Goal: Contribute content: Contribute content

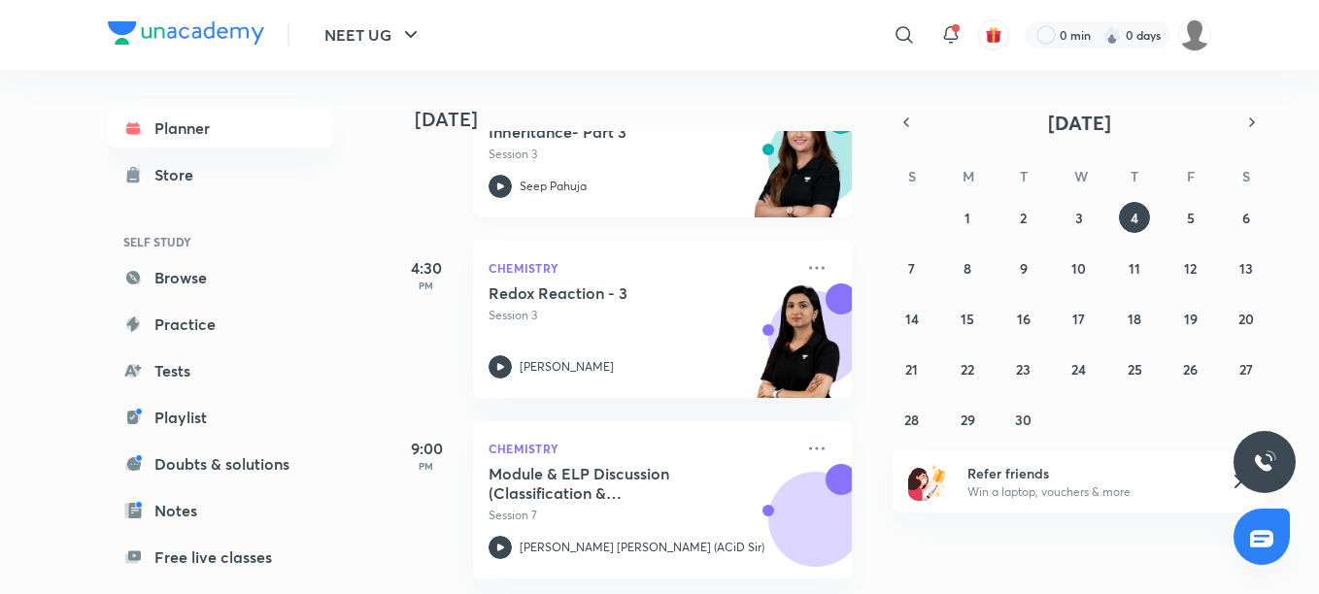
scroll to position [380, 0]
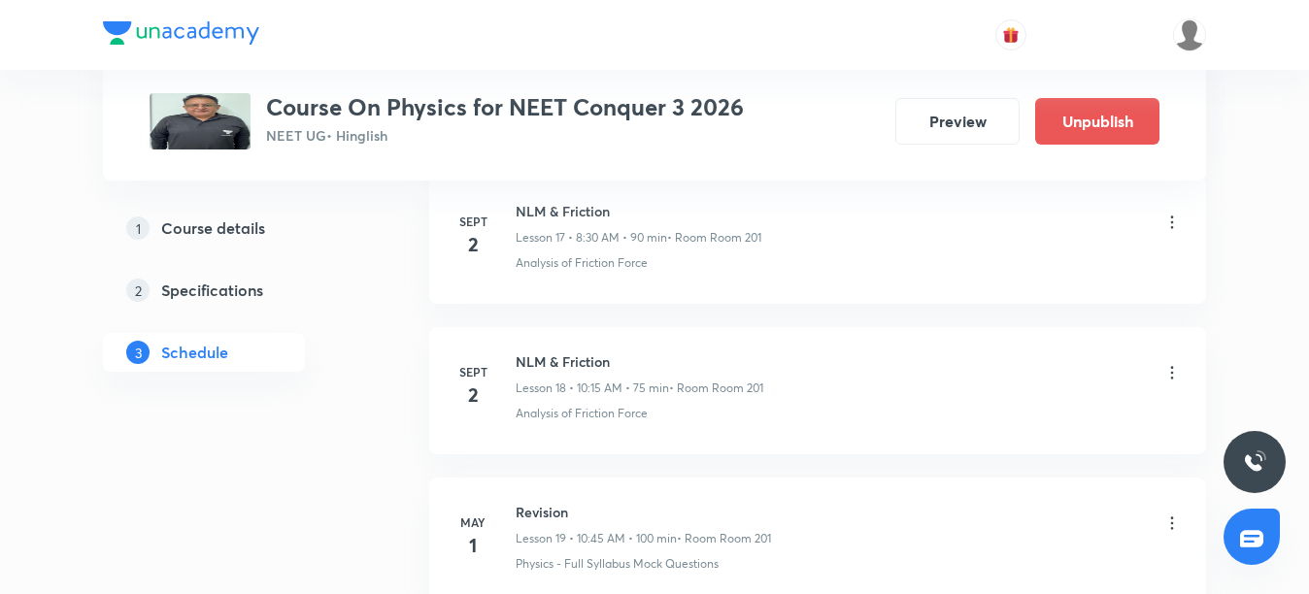
scroll to position [3701, 0]
drag, startPoint x: 511, startPoint y: 353, endPoint x: 675, endPoint y: 361, distance: 164.3
click at [675, 361] on div "Sept 2 NLM & Friction Lesson 18 • 10:15 AM • 75 min • Room Room 201 Analysis of…" at bounding box center [817, 387] width 728 height 71
copy h6 "NLM & Friction"
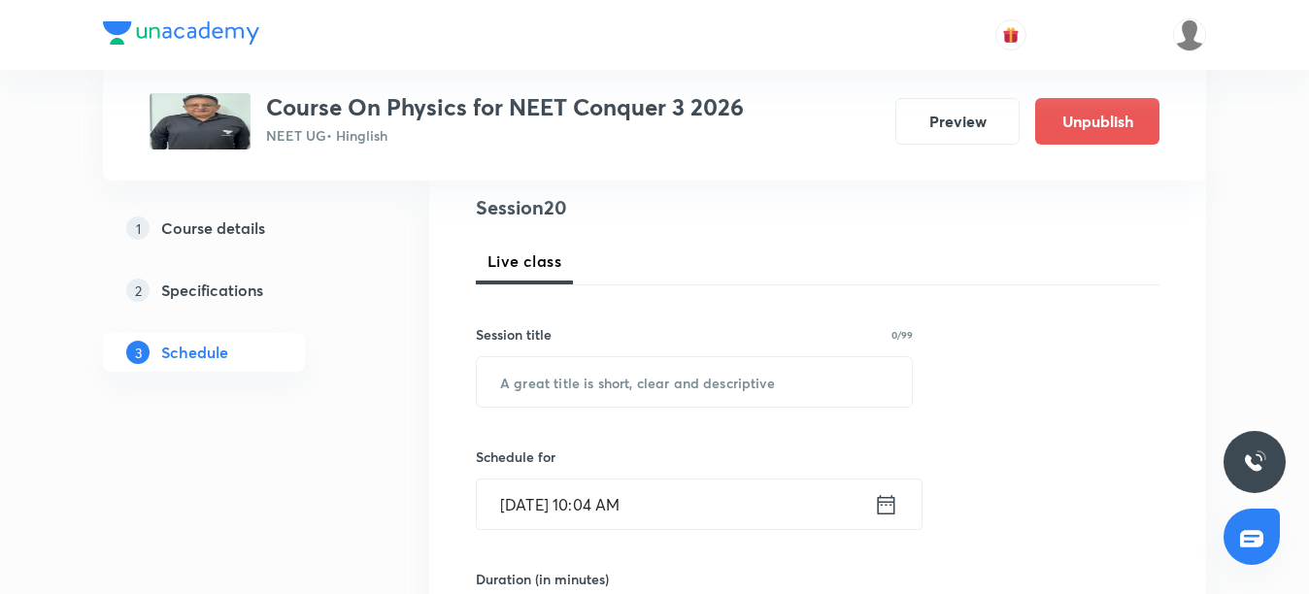
scroll to position [291, 0]
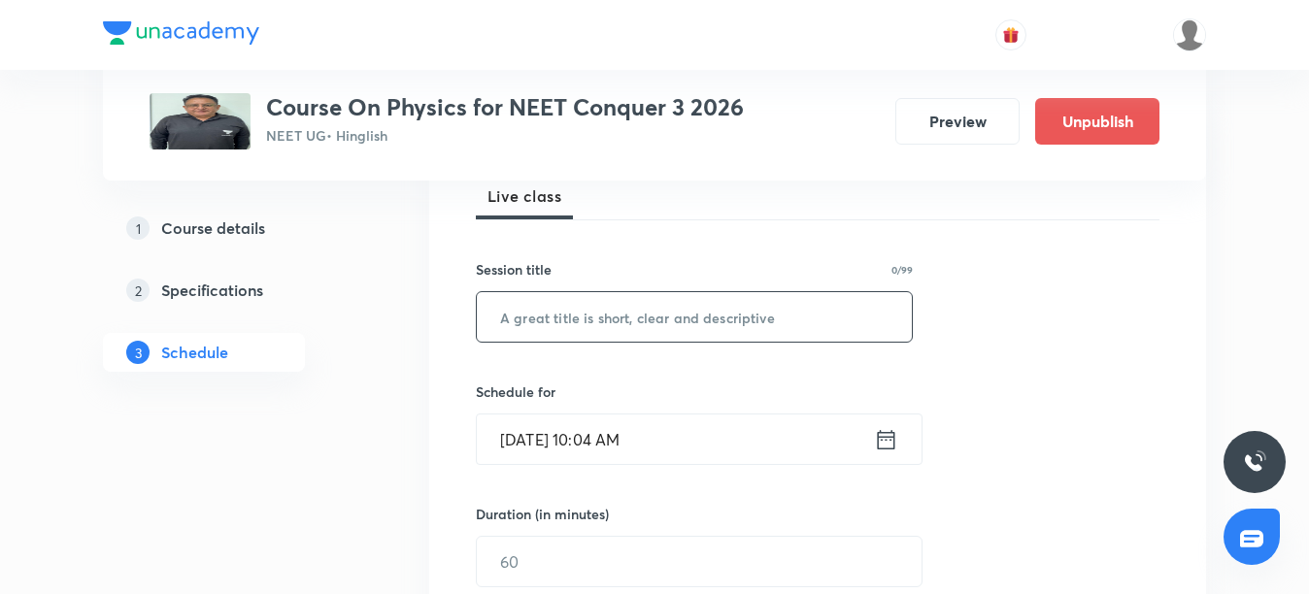
click at [608, 309] on input "text" at bounding box center [694, 317] width 435 height 50
type input "V"
paste input "NLM & Friction"
type input "NLM & Friction"
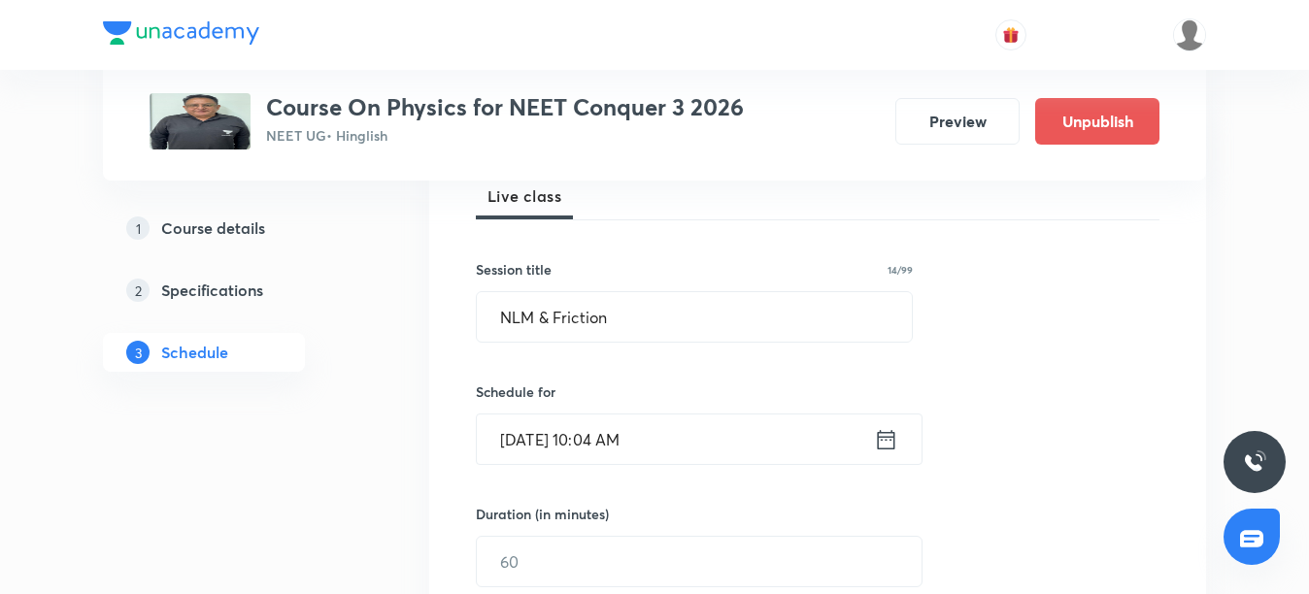
click at [889, 441] on icon at bounding box center [886, 439] width 24 height 27
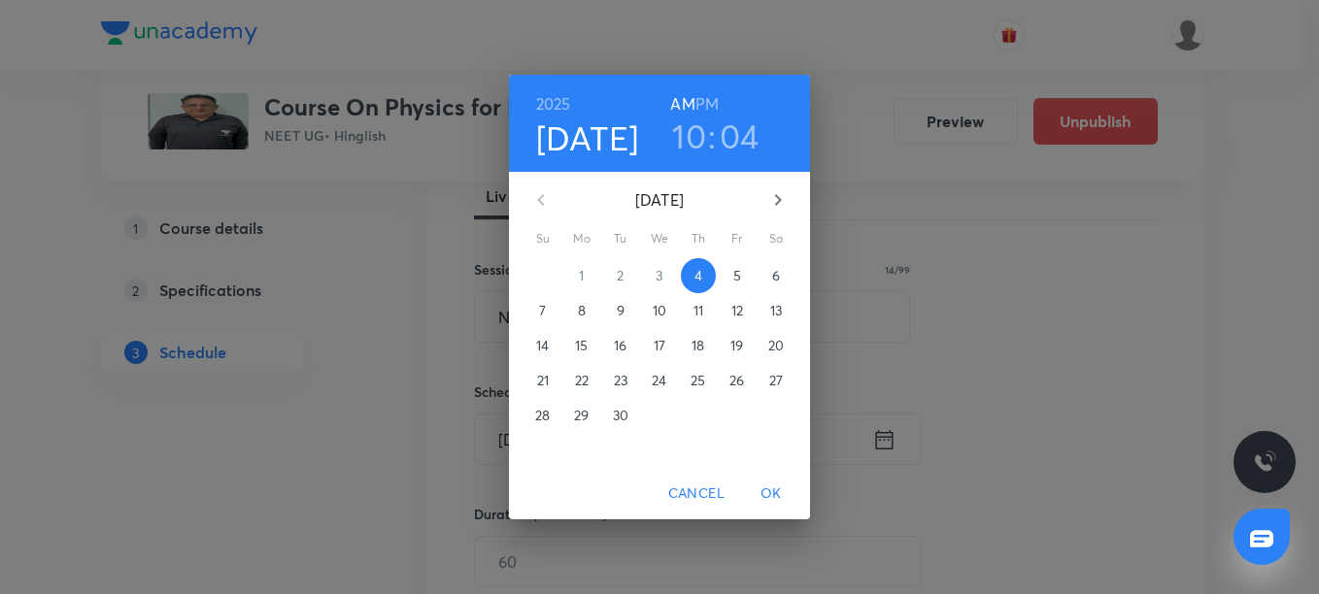
click at [747, 143] on h3 "04" at bounding box center [739, 136] width 40 height 41
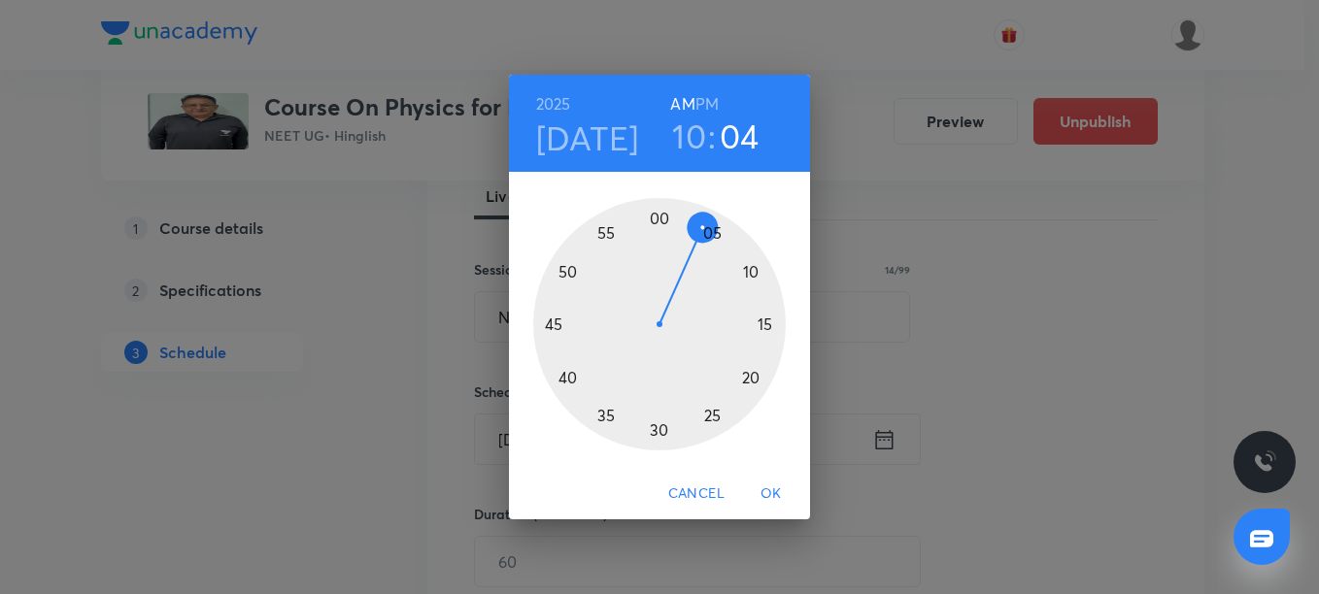
click at [767, 325] on div at bounding box center [659, 324] width 252 height 252
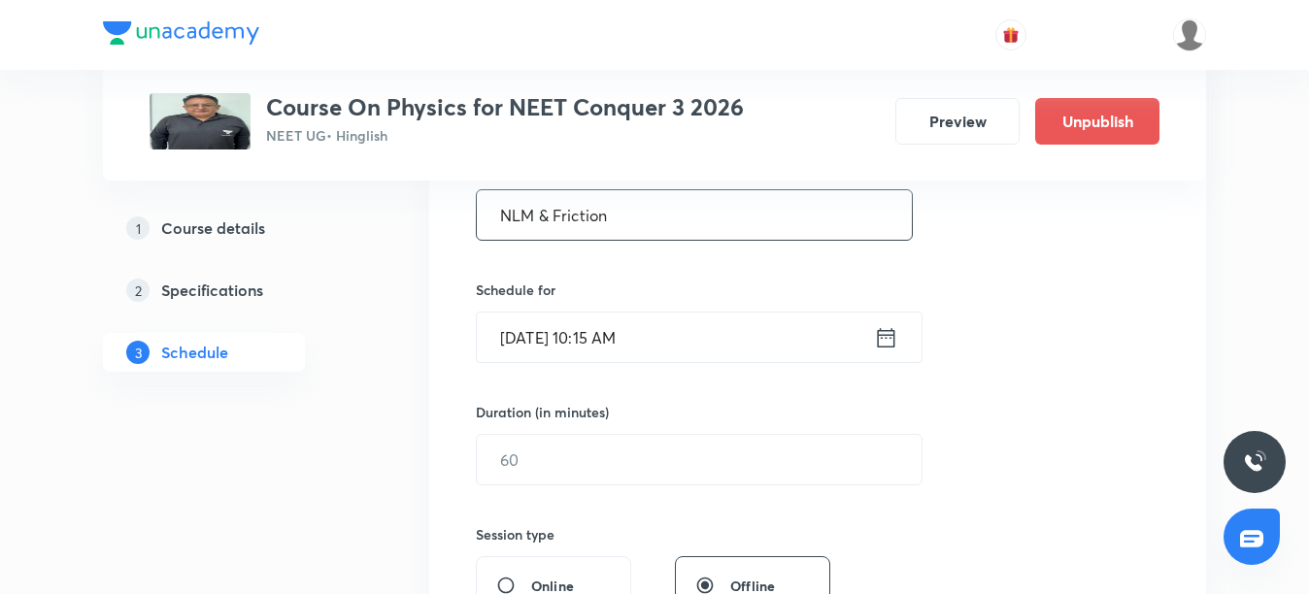
scroll to position [485, 0]
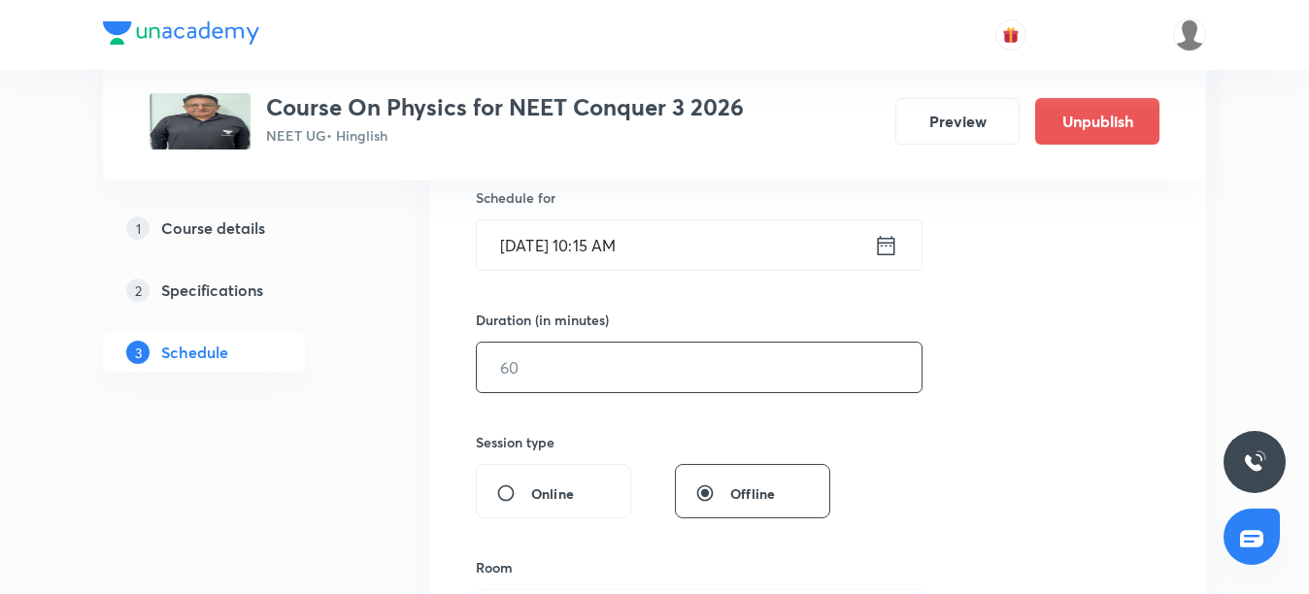
click at [721, 382] on input "text" at bounding box center [699, 368] width 445 height 50
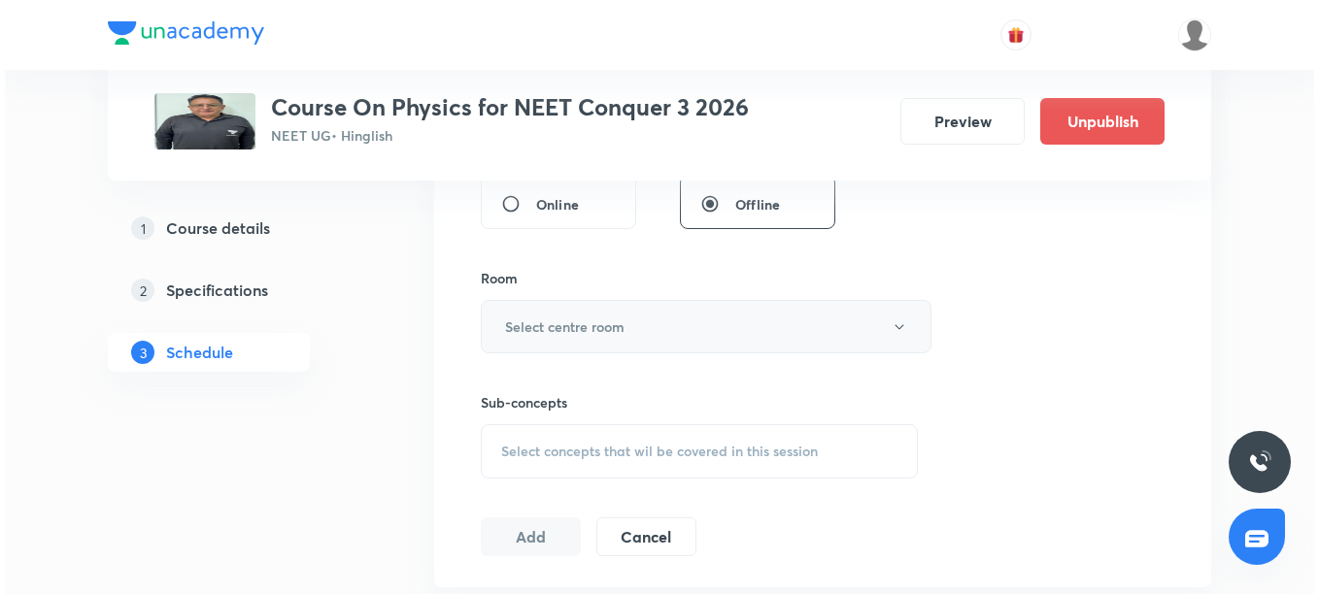
scroll to position [777, 0]
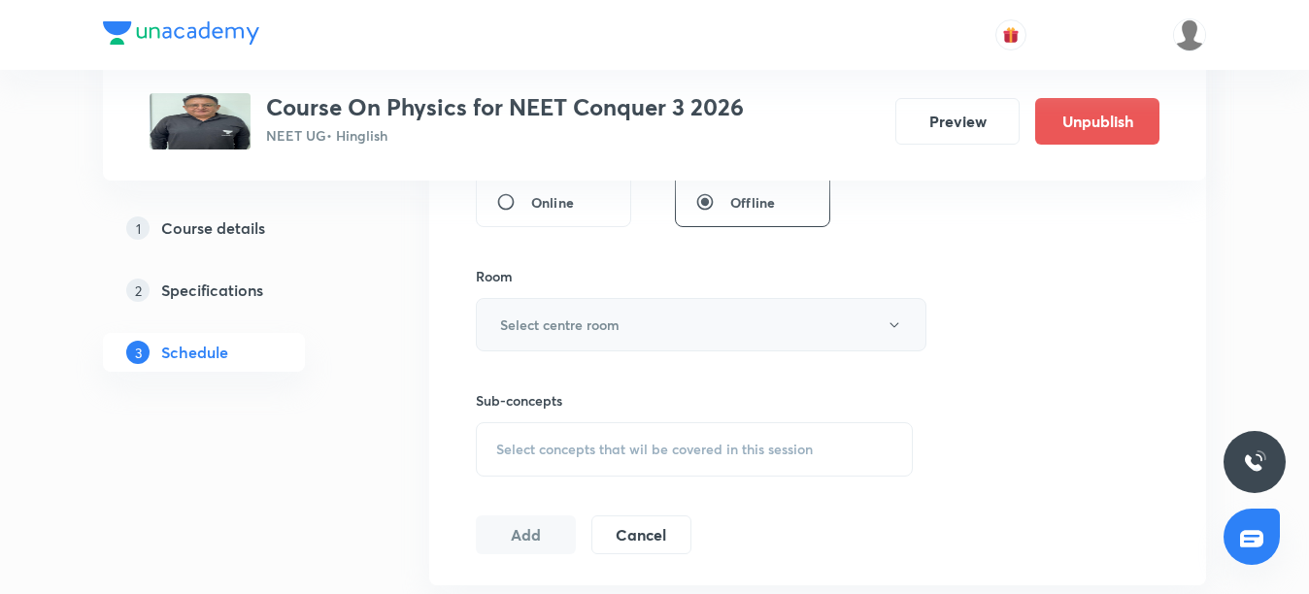
type input "75"
click at [660, 317] on button "Select centre room" at bounding box center [701, 324] width 451 height 53
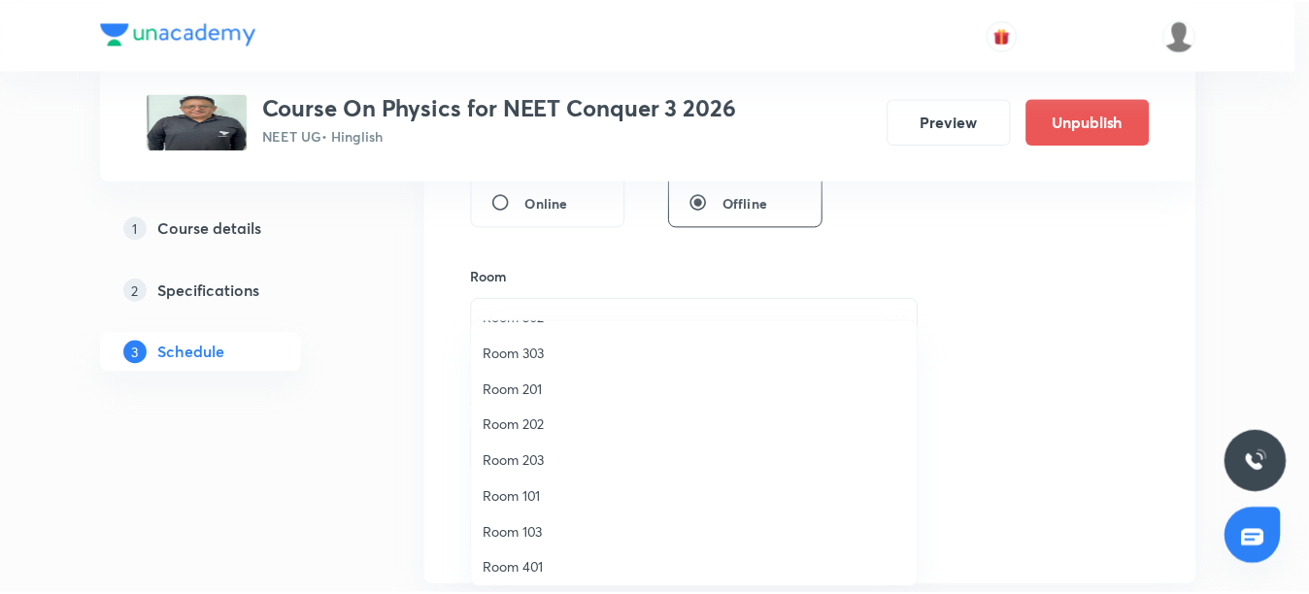
scroll to position [0, 0]
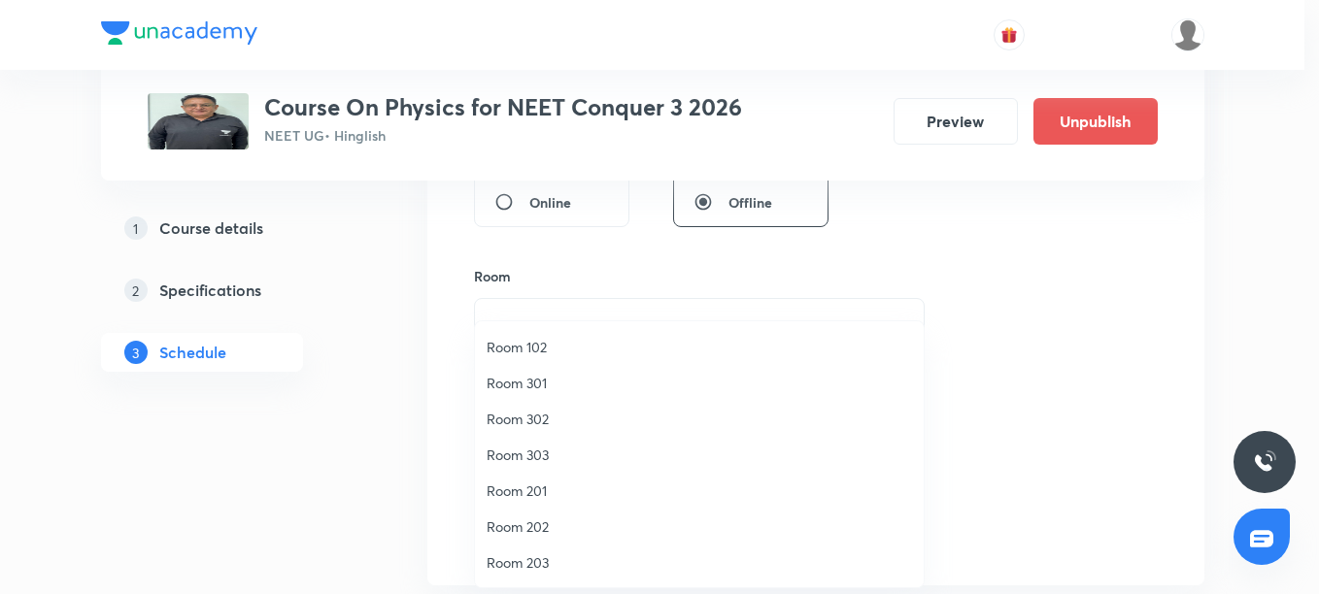
click at [548, 489] on span "Room 201" at bounding box center [698, 491] width 425 height 20
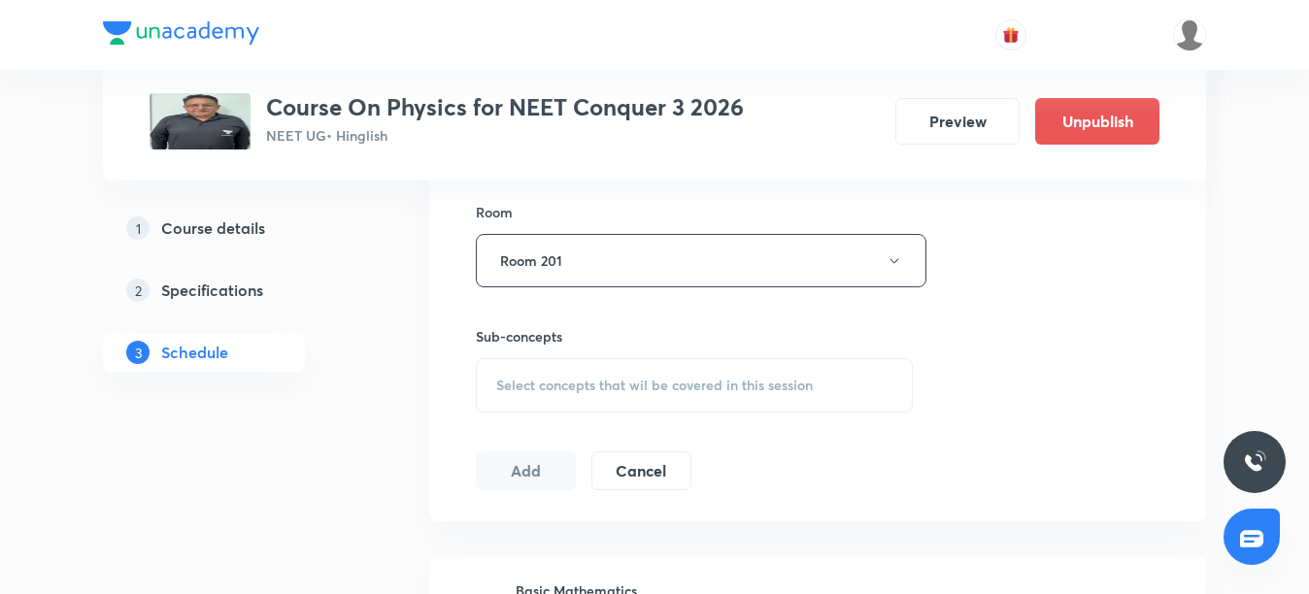
scroll to position [874, 0]
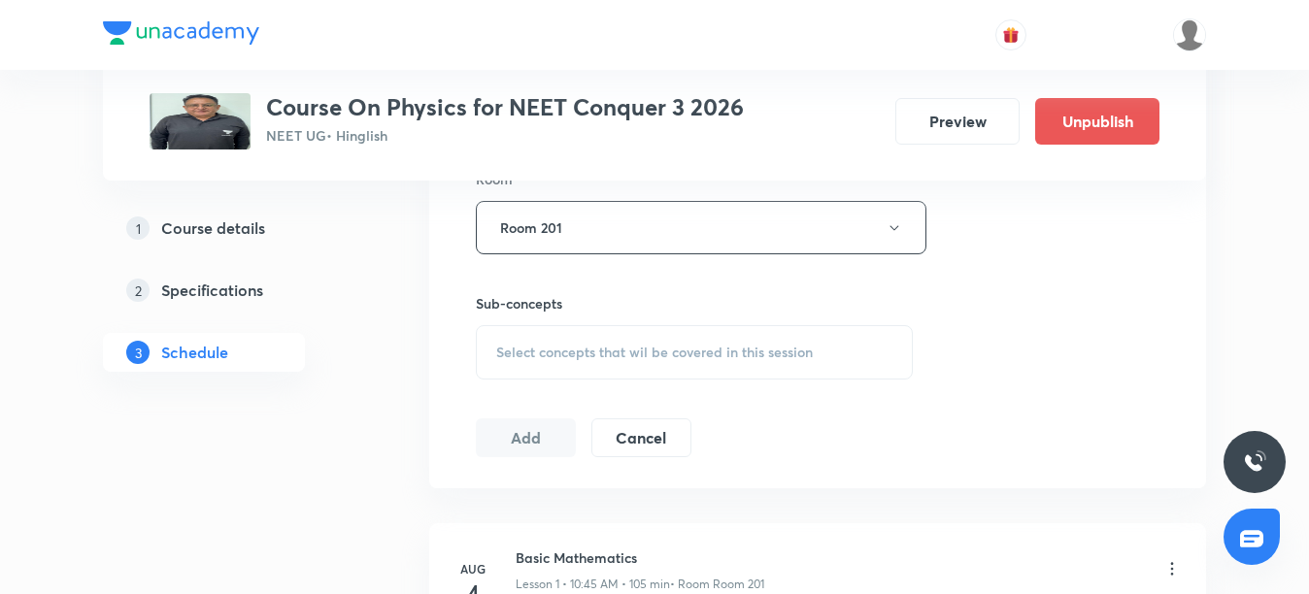
click at [622, 361] on div "Select concepts that wil be covered in this session" at bounding box center [694, 352] width 437 height 54
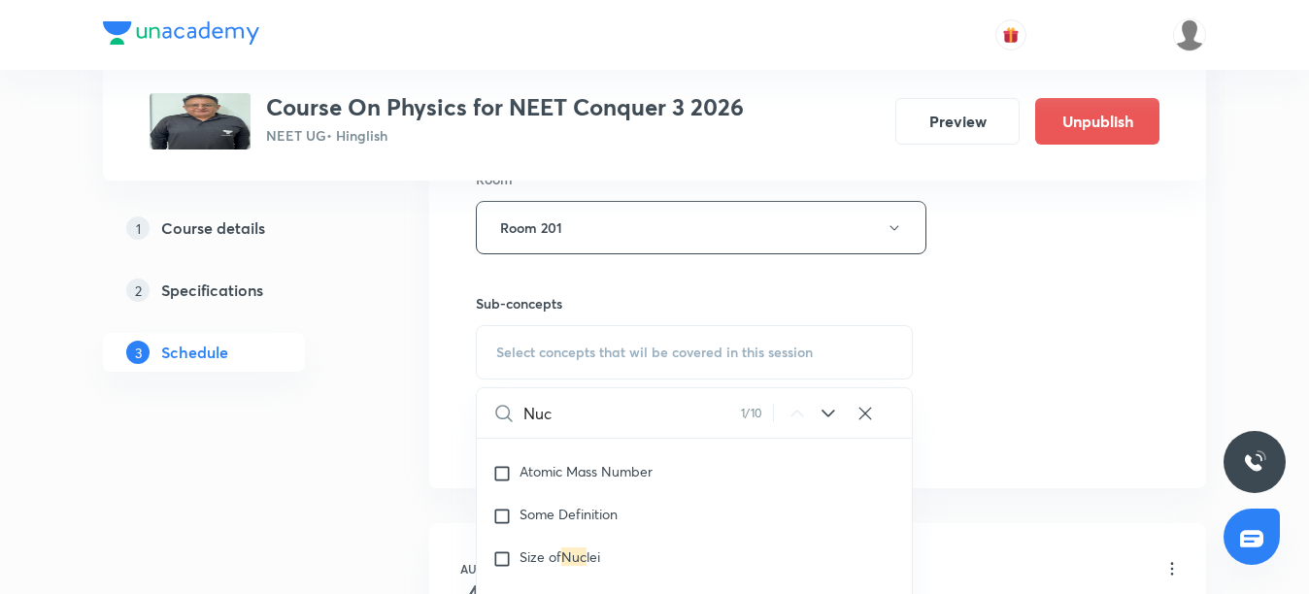
scroll to position [25097, 0]
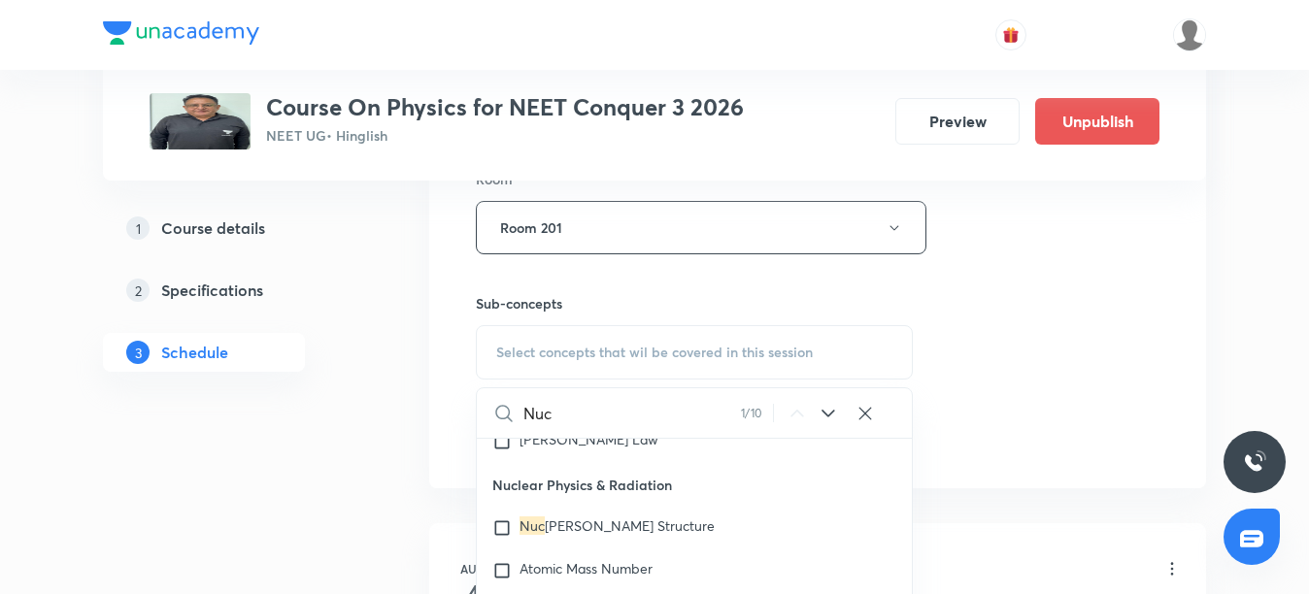
click at [511, 476] on p "Nuclear Physics & Radiation" at bounding box center [694, 485] width 435 height 44
copy p "Nuclear"
drag, startPoint x: 577, startPoint y: 423, endPoint x: 510, endPoint y: 413, distance: 67.8
click at [510, 413] on div "Nuc 1 / 10 ​" at bounding box center [694, 413] width 435 height 50
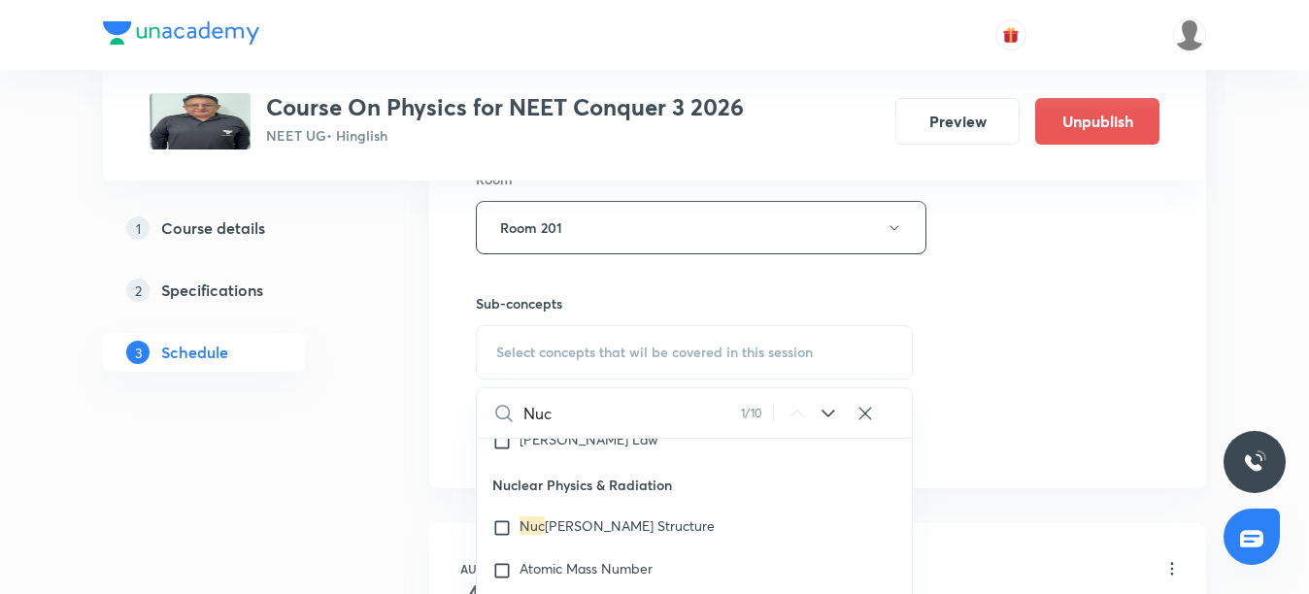
paste input "lear"
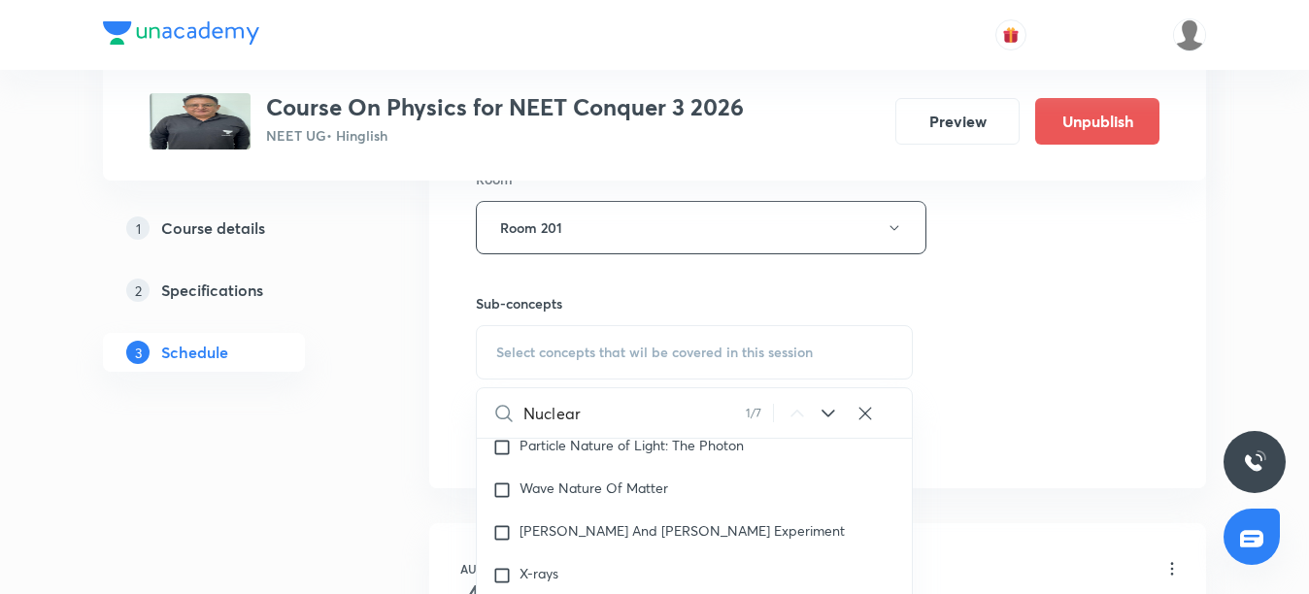
type input "Nuclear"
click at [826, 417] on icon at bounding box center [828, 413] width 23 height 23
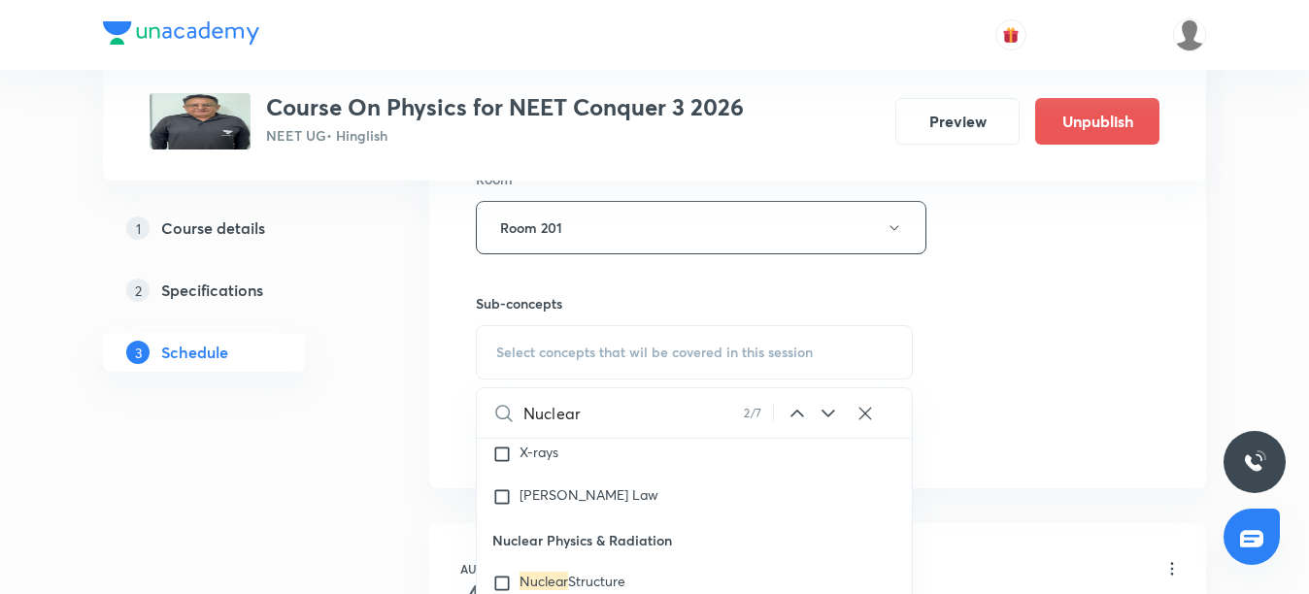
scroll to position [25134, 0]
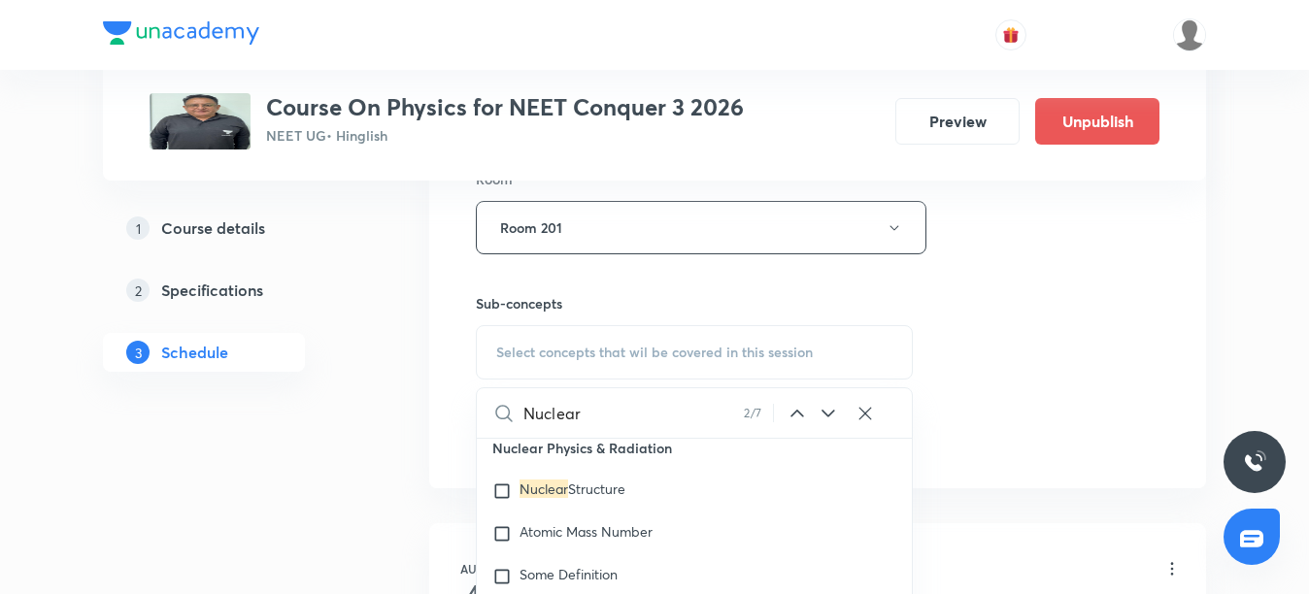
click at [826, 408] on icon at bounding box center [828, 413] width 23 height 23
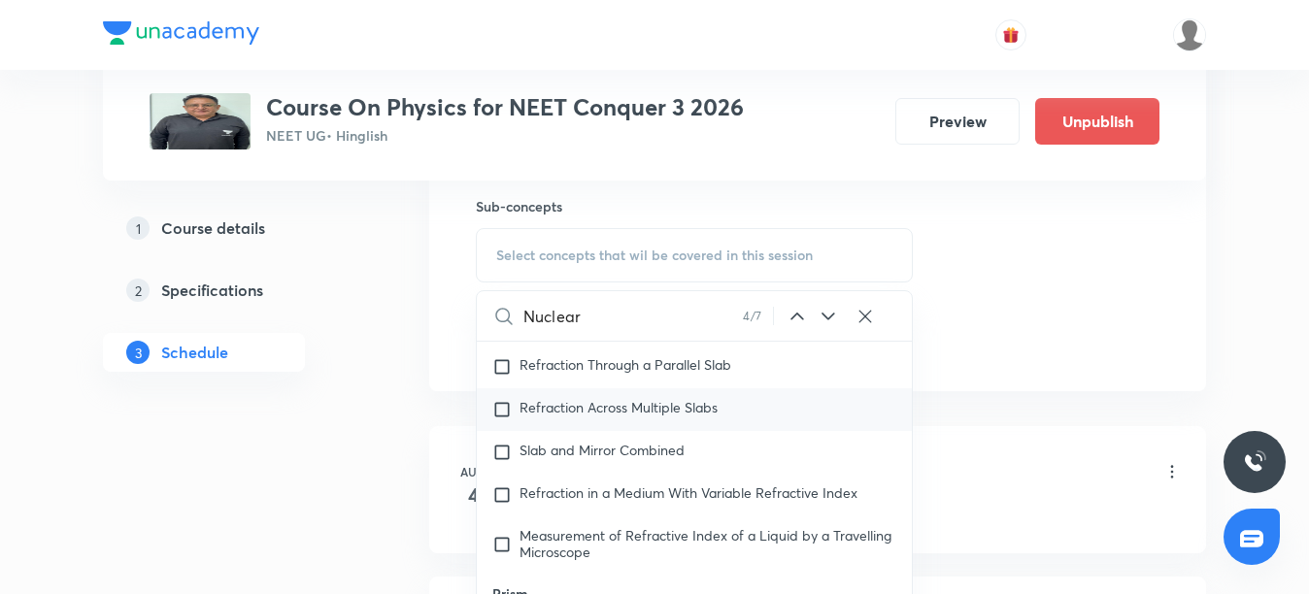
scroll to position [28105, 0]
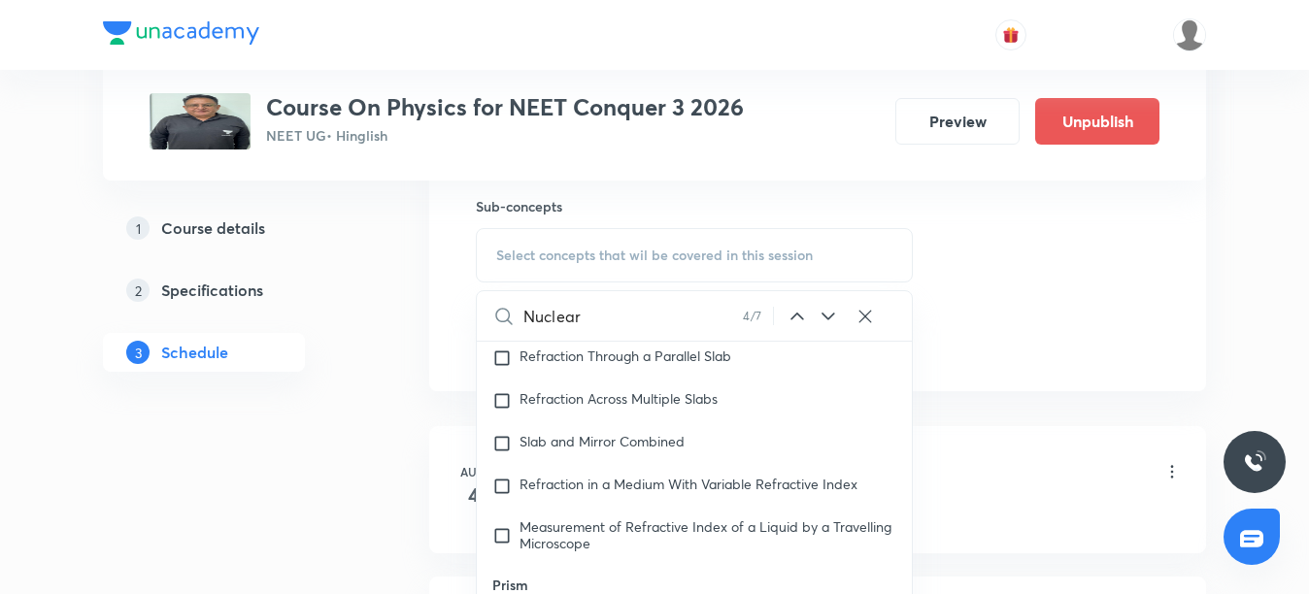
click at [831, 316] on icon at bounding box center [827, 317] width 13 height 8
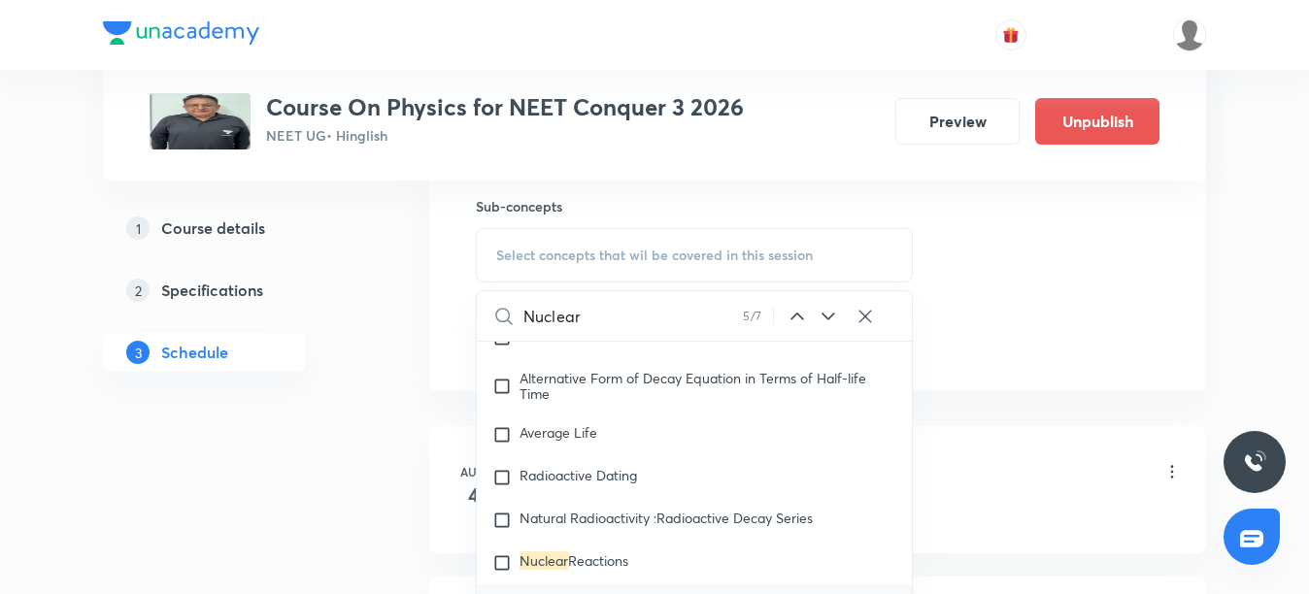
scroll to position [25915, 0]
click at [826, 314] on icon at bounding box center [828, 316] width 23 height 23
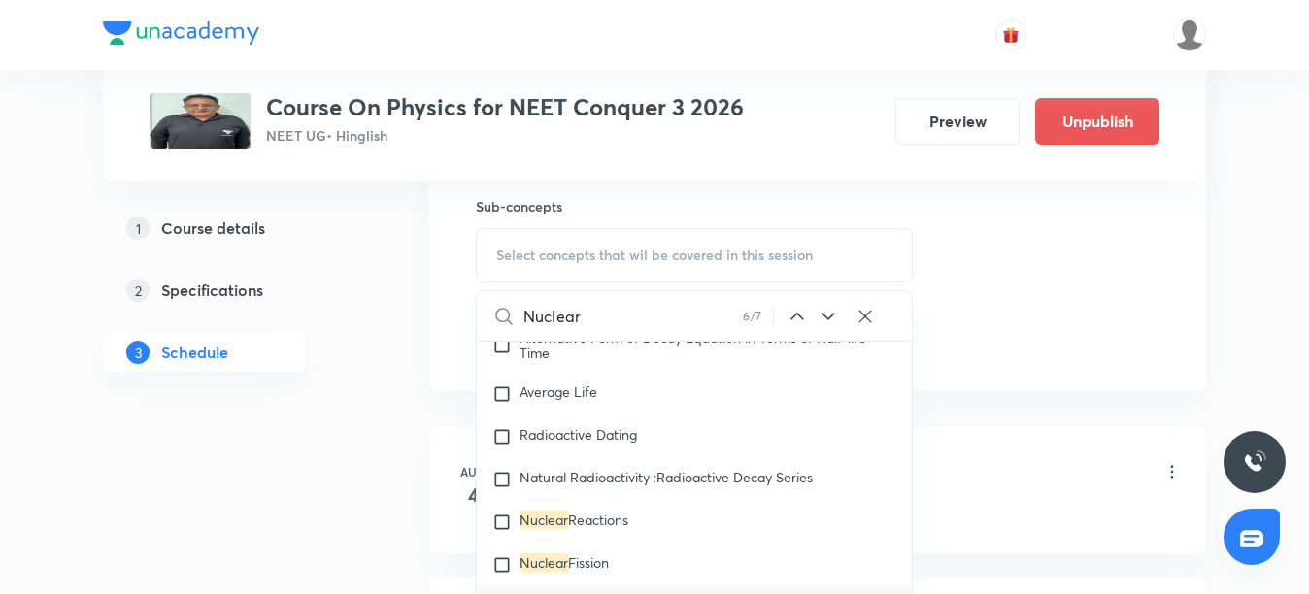
click at [826, 314] on icon at bounding box center [828, 316] width 23 height 23
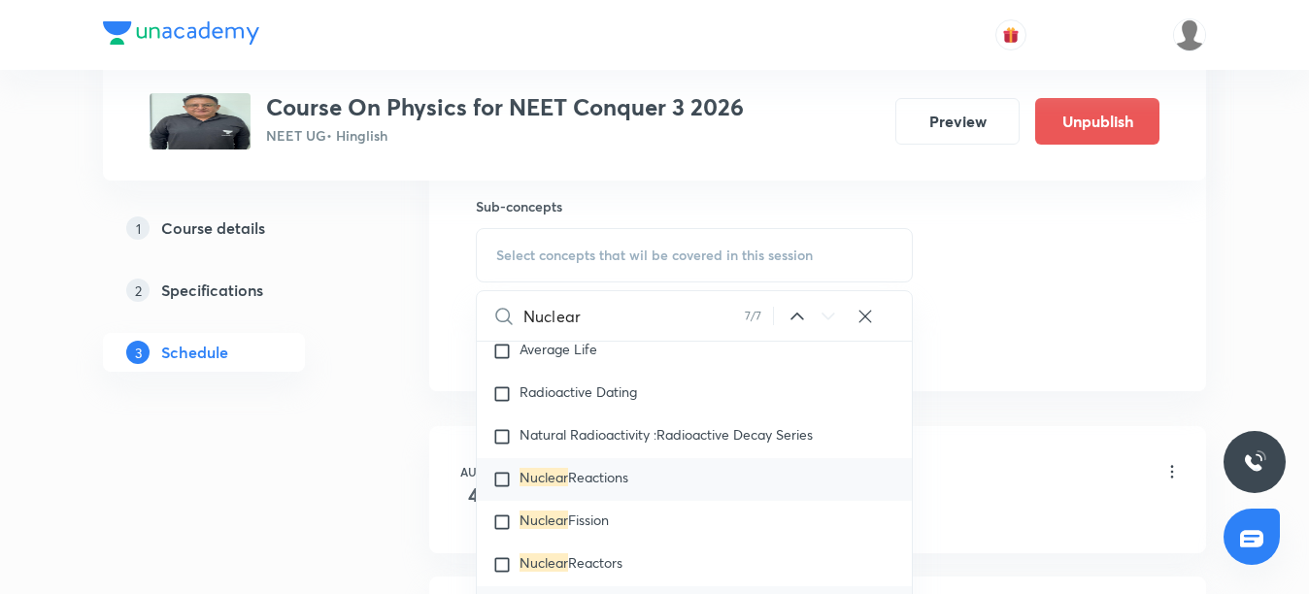
click at [532, 458] on div "Nuclear Reactions" at bounding box center [694, 479] width 435 height 43
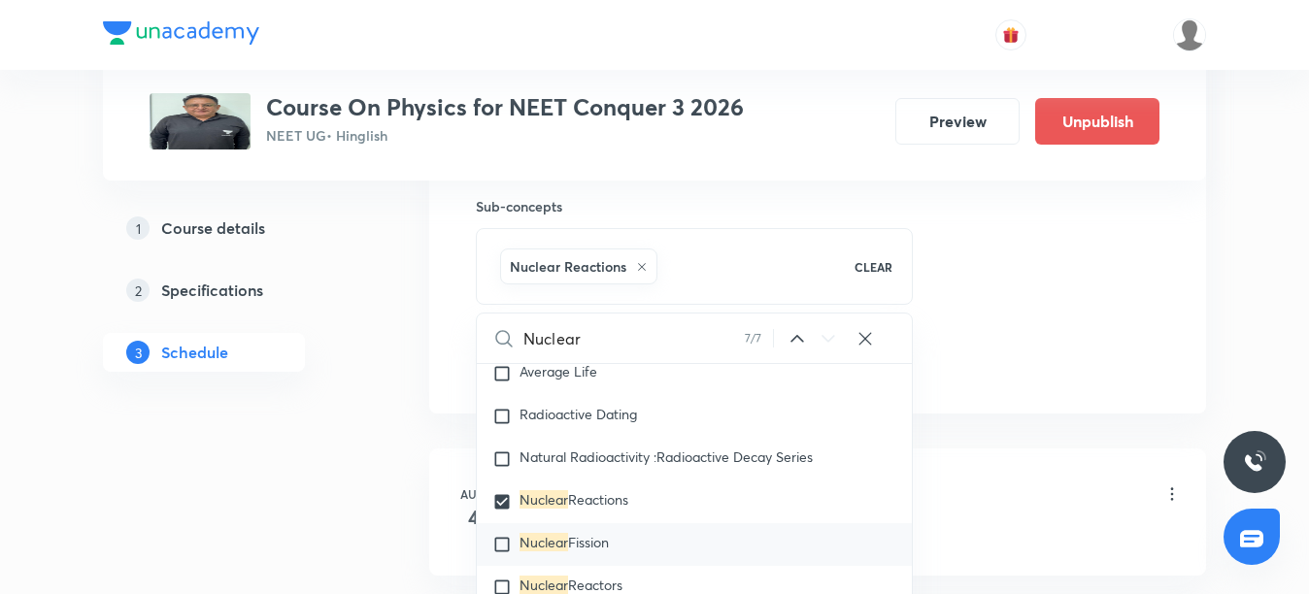
click at [525, 533] on mark "Nuclear" at bounding box center [543, 542] width 49 height 18
checkbox input "true"
click at [493, 566] on div "Nuclear Reactors" at bounding box center [694, 587] width 435 height 43
checkbox input "true"
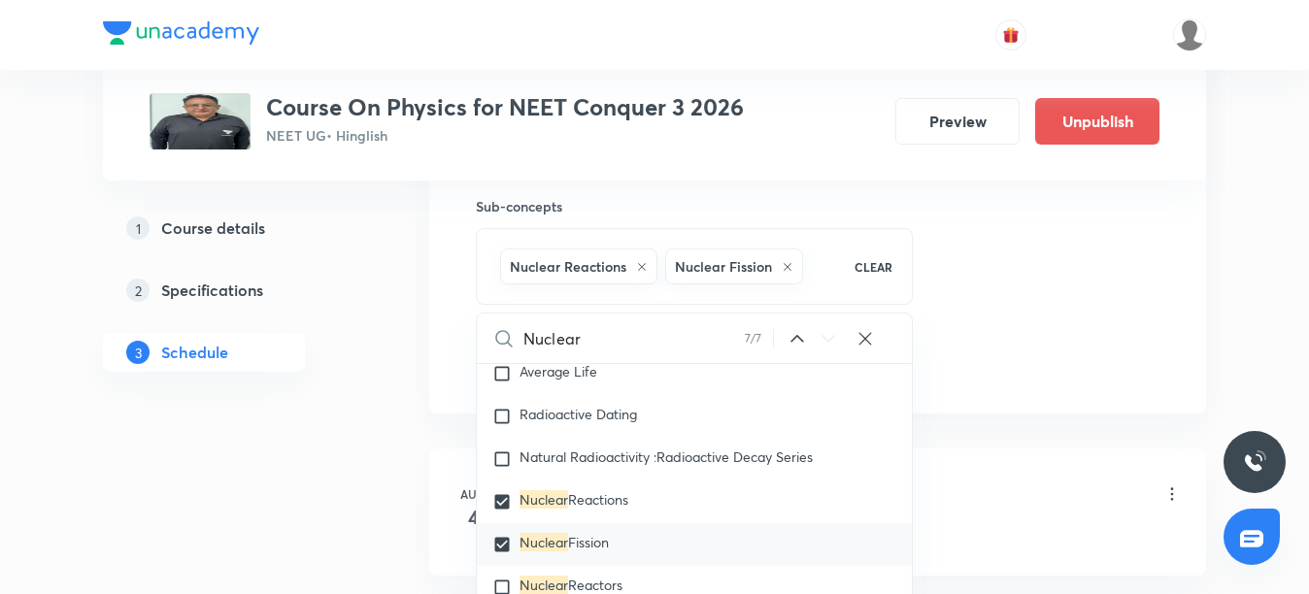
checkbox input "true"
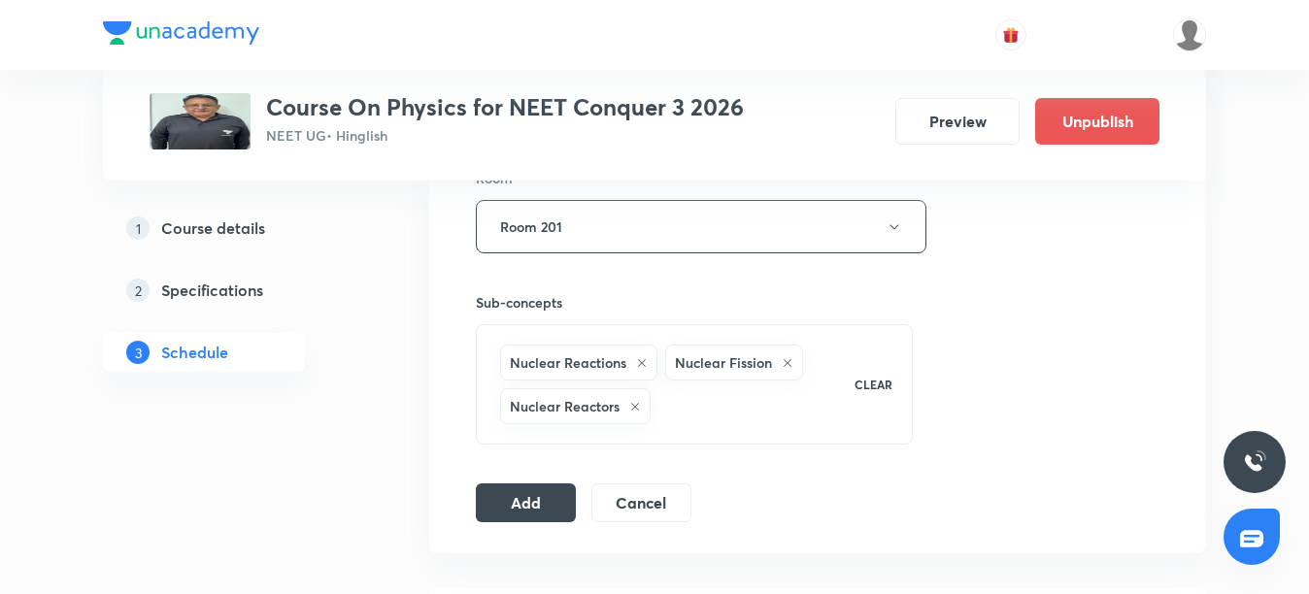
scroll to position [1165, 0]
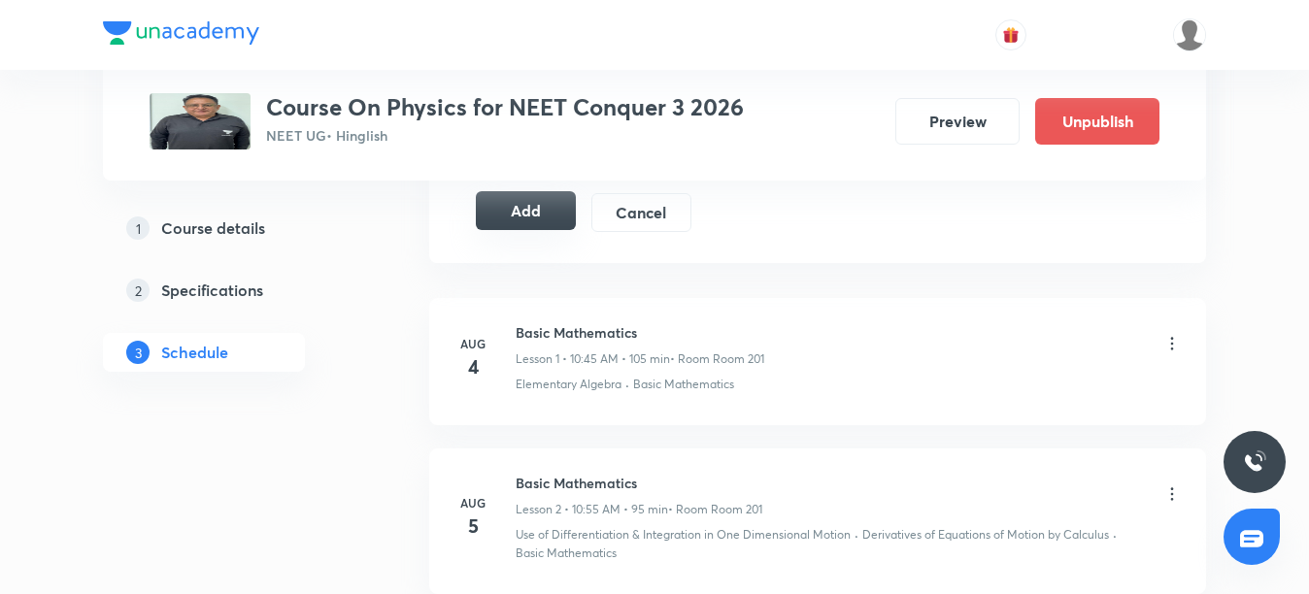
click at [537, 212] on button "Add" at bounding box center [526, 210] width 100 height 39
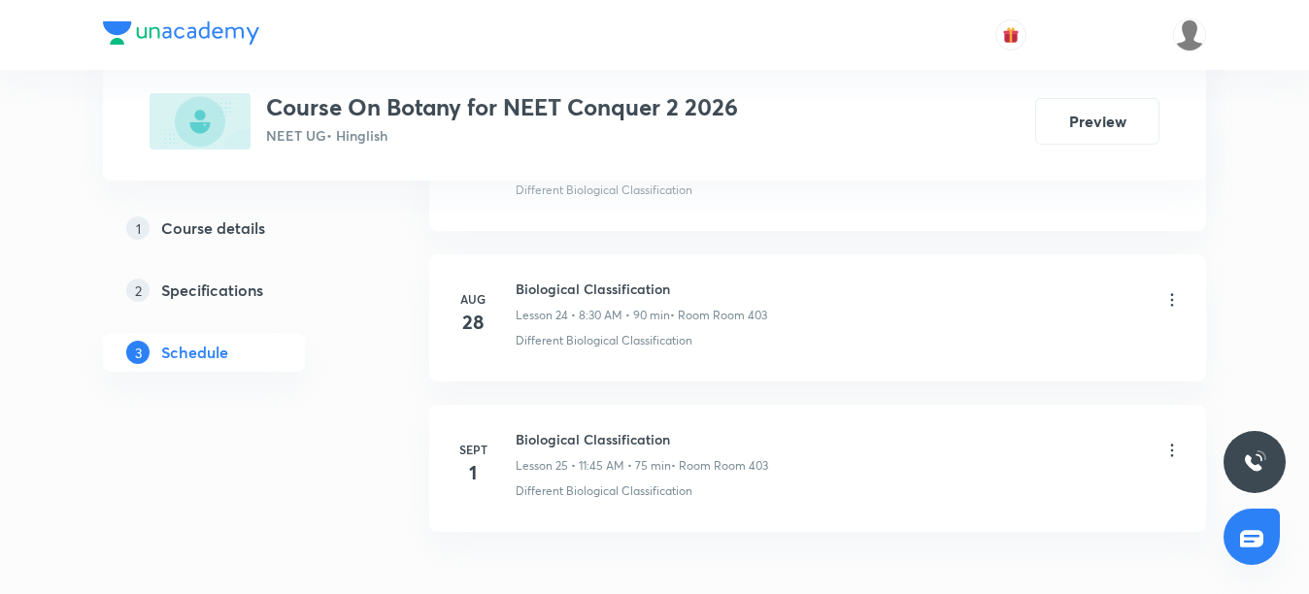
scroll to position [4762, 0]
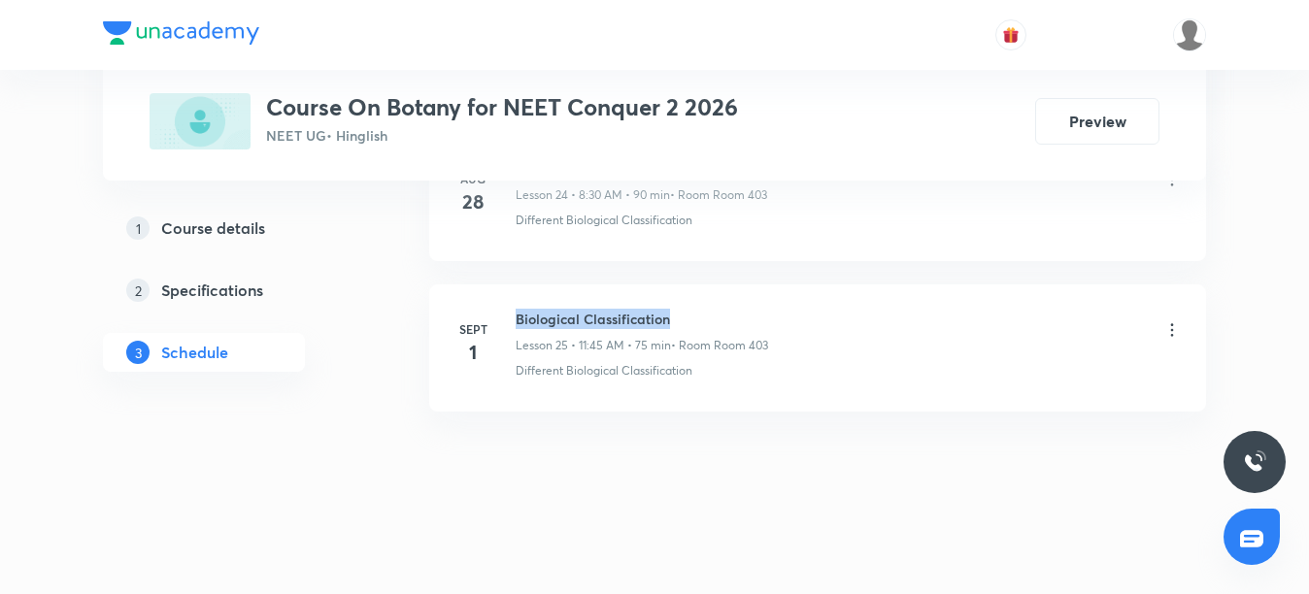
drag, startPoint x: 517, startPoint y: 308, endPoint x: 871, endPoint y: 301, distance: 354.5
click at [871, 301] on li "Sept 1 Biological Classification Lesson 25 • 11:45 AM • 75 min • Room Room 403 …" at bounding box center [817, 347] width 777 height 127
copy h6 "Biological Classification"
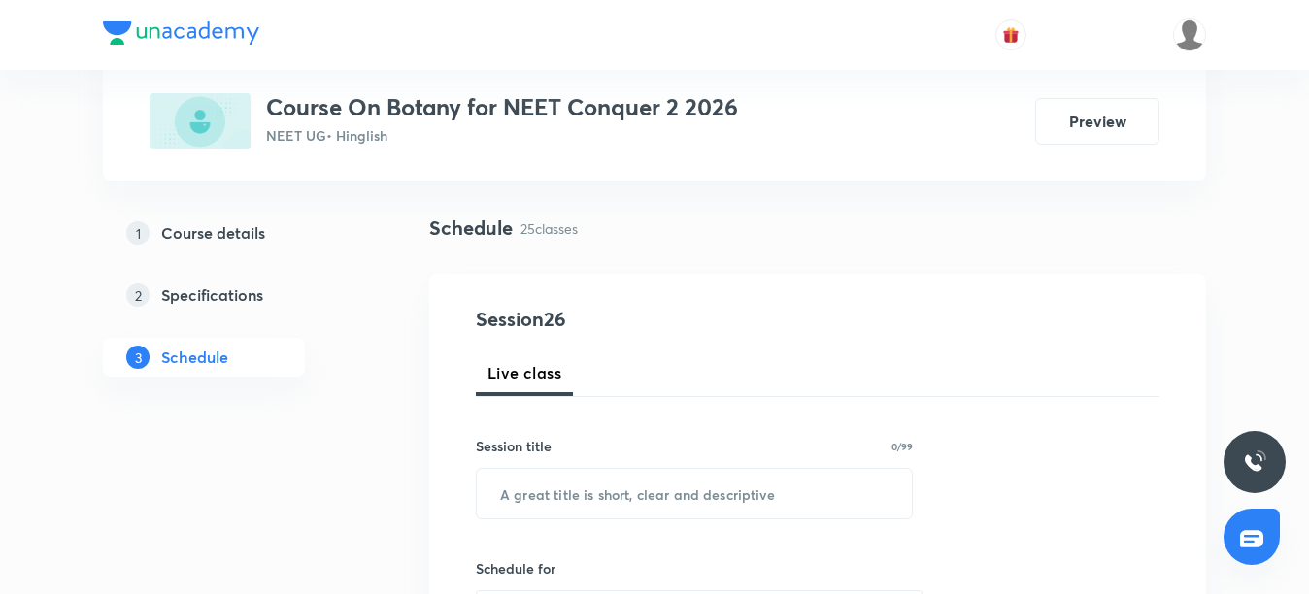
scroll to position [309, 0]
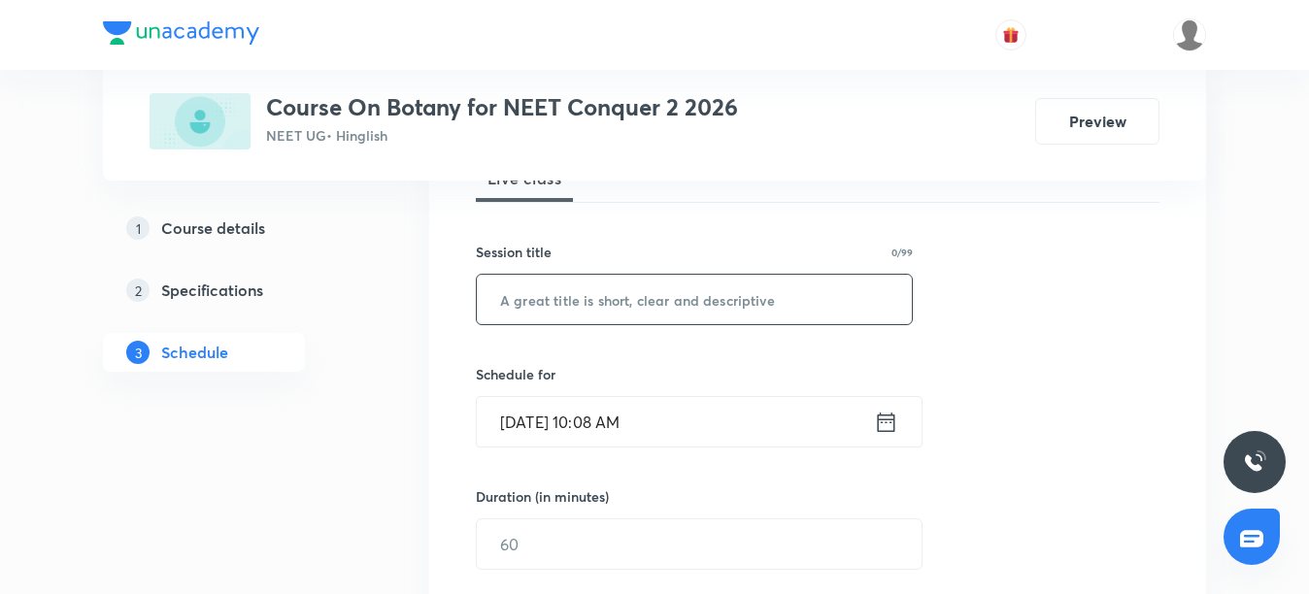
click at [670, 280] on input "text" at bounding box center [694, 300] width 435 height 50
paste input "Biological Classification"
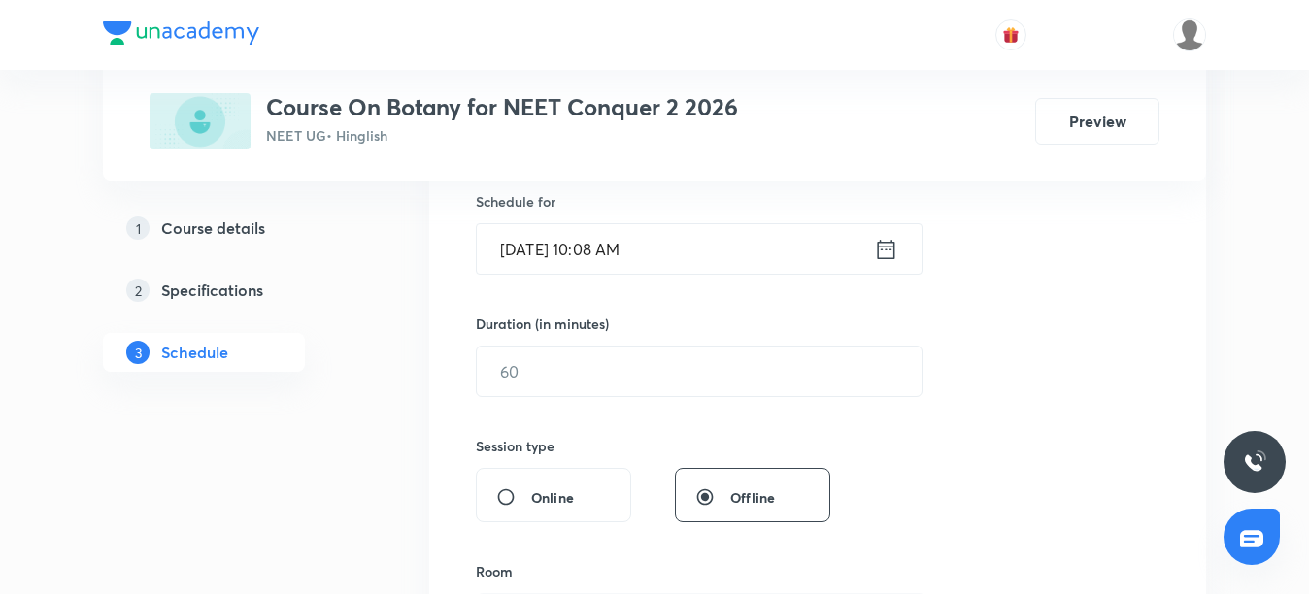
scroll to position [503, 0]
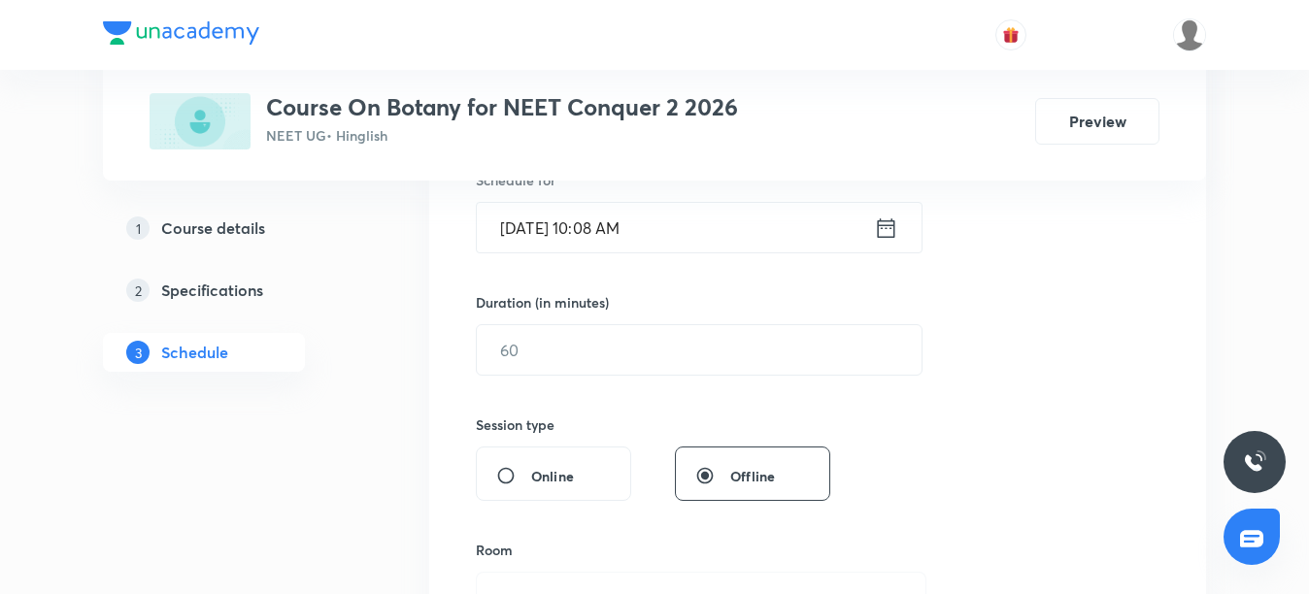
type input "Biological Classification"
click at [875, 234] on icon at bounding box center [886, 228] width 24 height 27
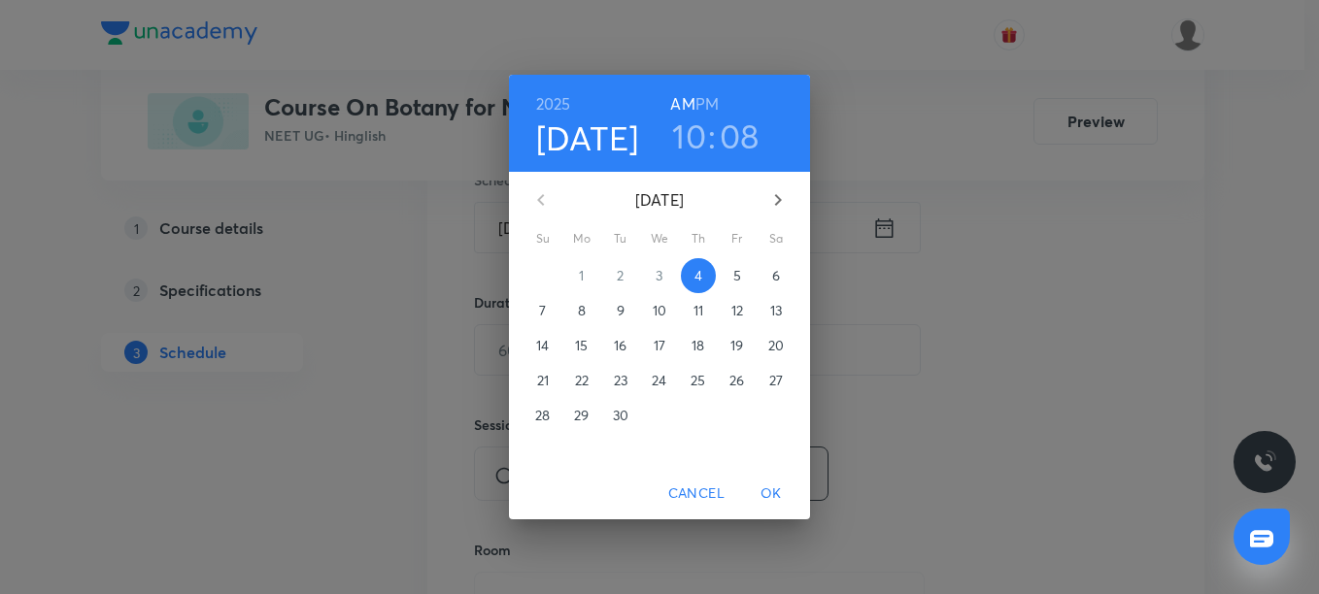
click at [737, 146] on h3 "08" at bounding box center [739, 136] width 40 height 41
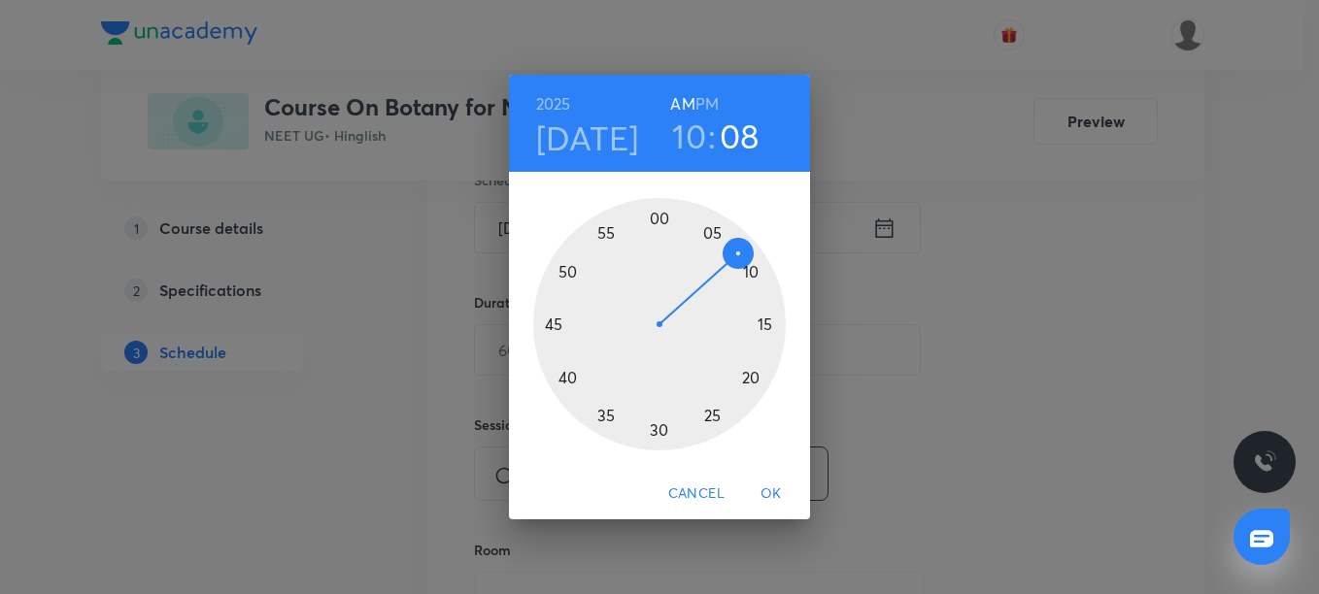
click at [762, 323] on div at bounding box center [659, 324] width 252 height 252
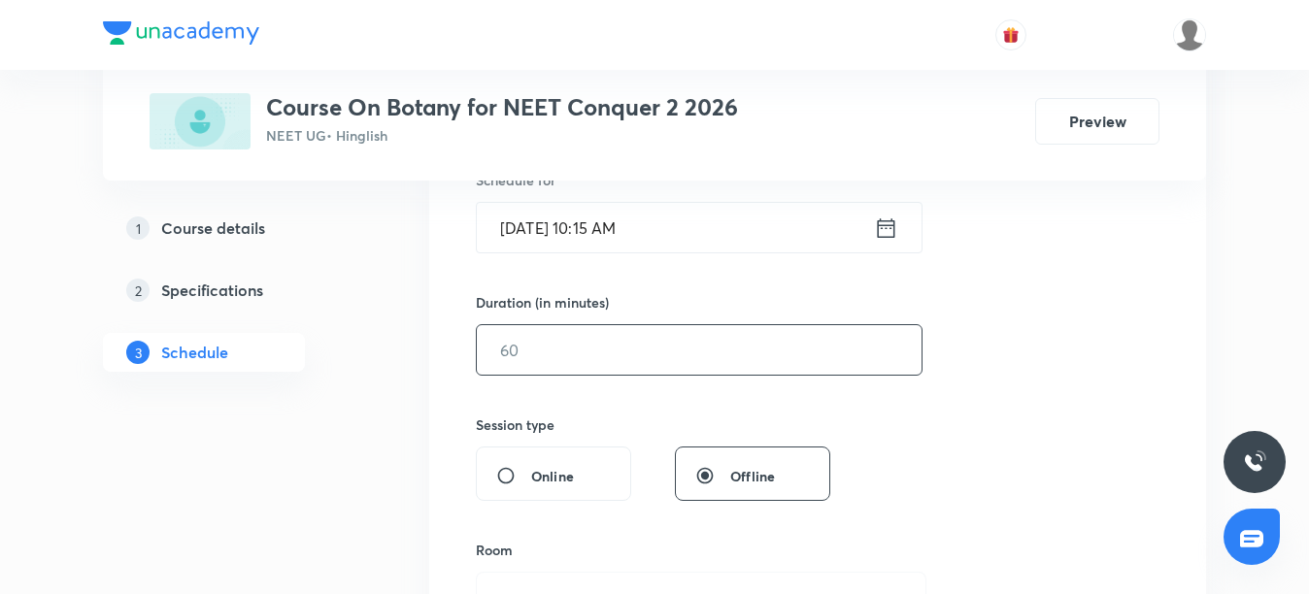
click at [742, 349] on input "text" at bounding box center [699, 350] width 445 height 50
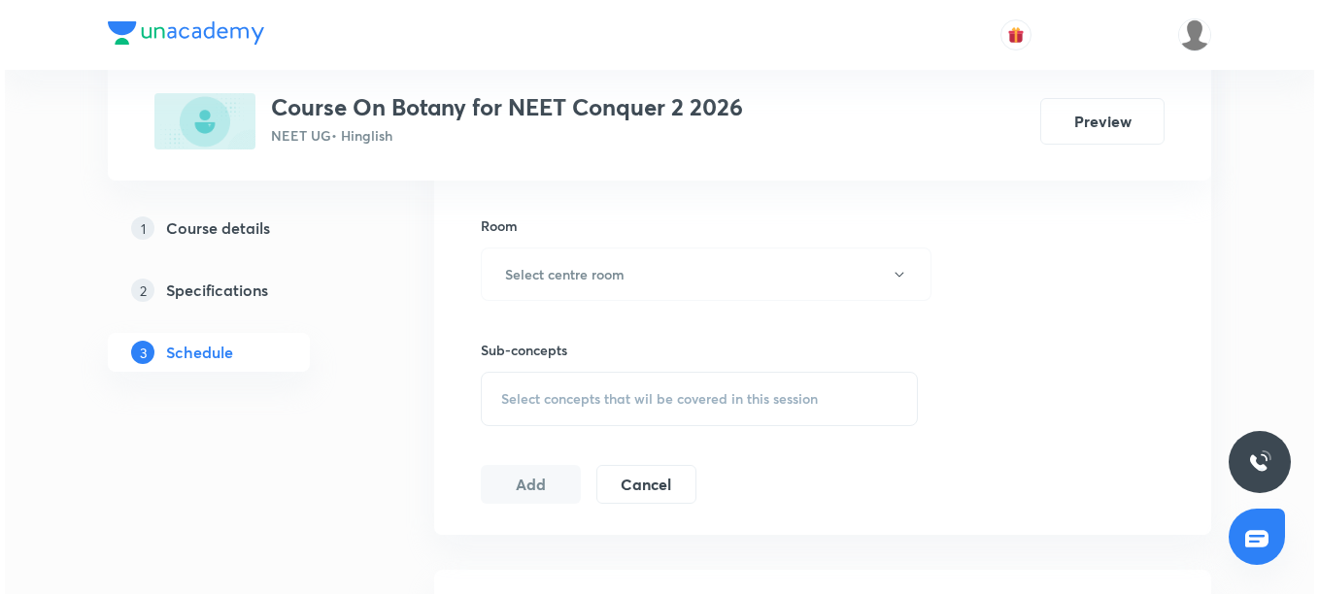
scroll to position [794, 0]
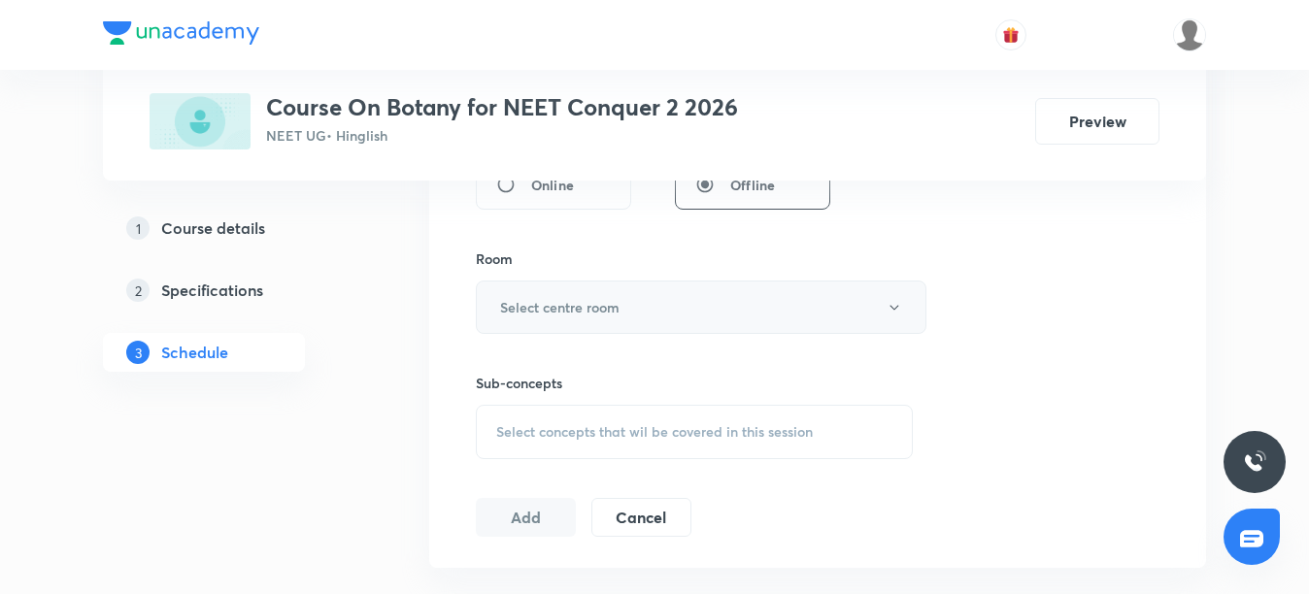
type input "75"
click at [626, 298] on button "Select centre room" at bounding box center [701, 307] width 451 height 53
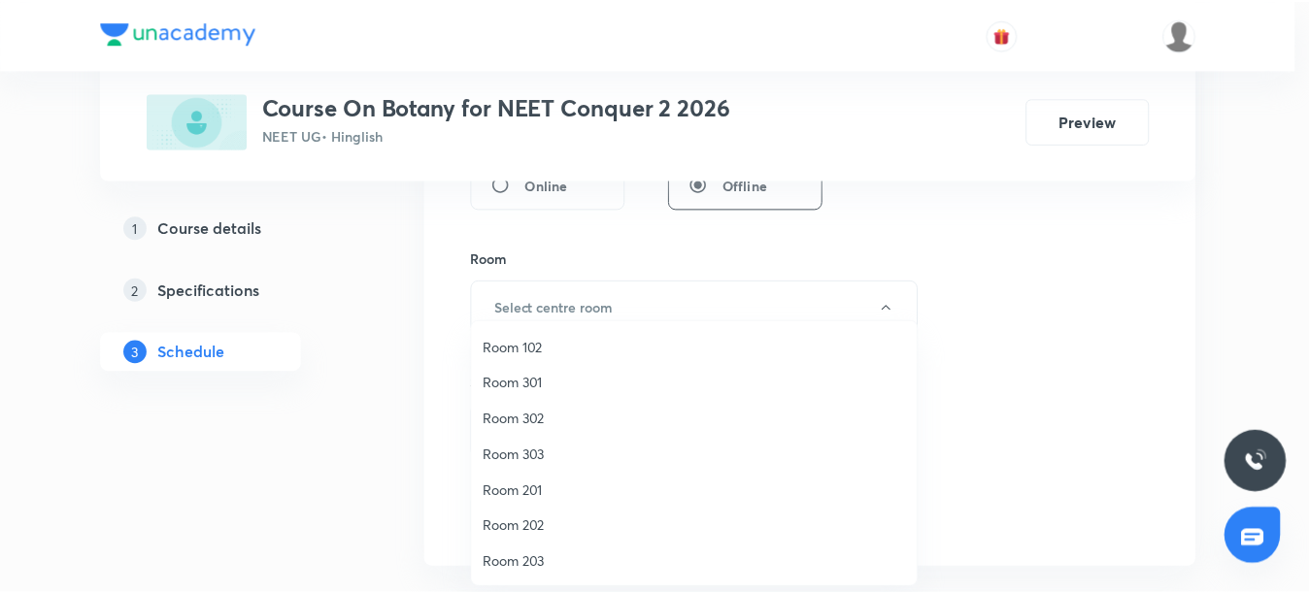
scroll to position [97, 0]
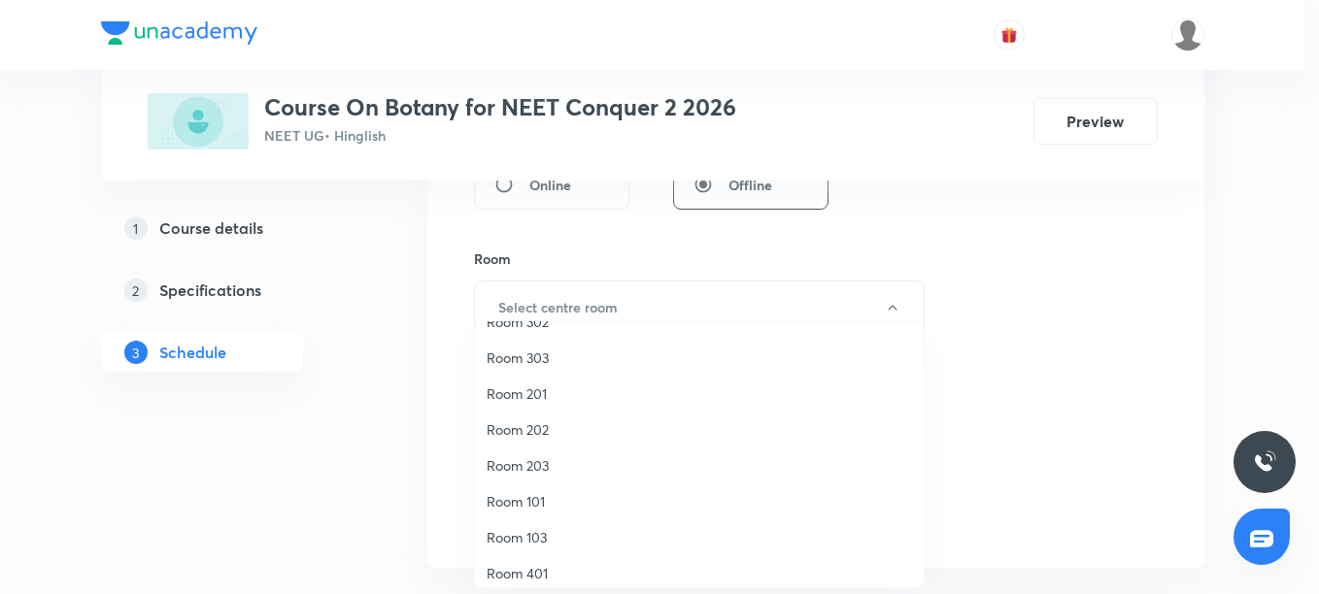
click at [527, 461] on span "Room 203" at bounding box center [698, 465] width 425 height 20
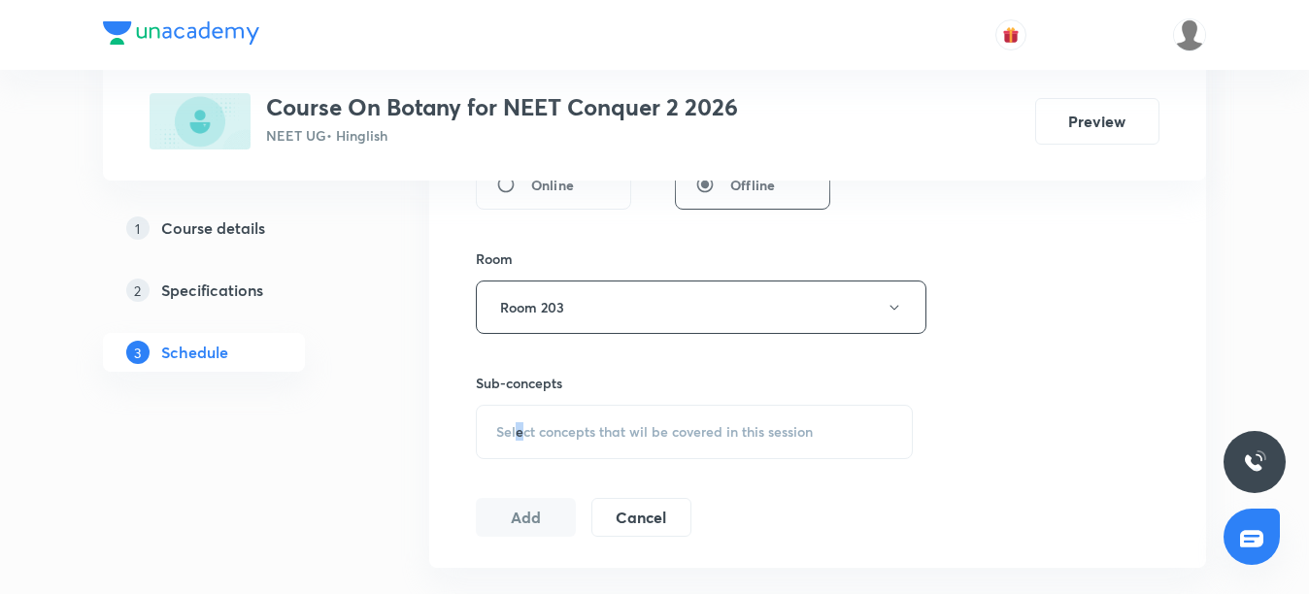
click at [519, 429] on span "Select concepts that wil be covered in this session" at bounding box center [654, 432] width 317 height 16
drag, startPoint x: 519, startPoint y: 429, endPoint x: 643, endPoint y: 417, distance: 123.9
click at [643, 417] on div "Select concepts that wil be covered in this session" at bounding box center [694, 432] width 437 height 54
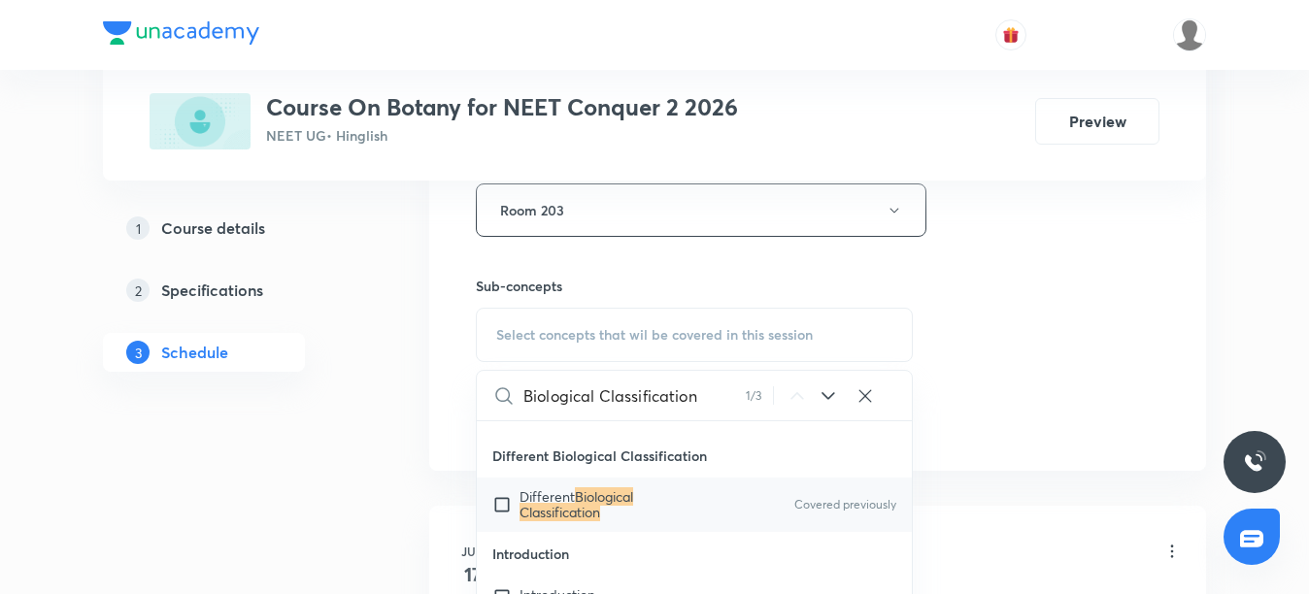
scroll to position [30931, 0]
type input "Biological Classification"
click at [697, 497] on p "Different Biological Classification" at bounding box center [617, 503] width 196 height 31
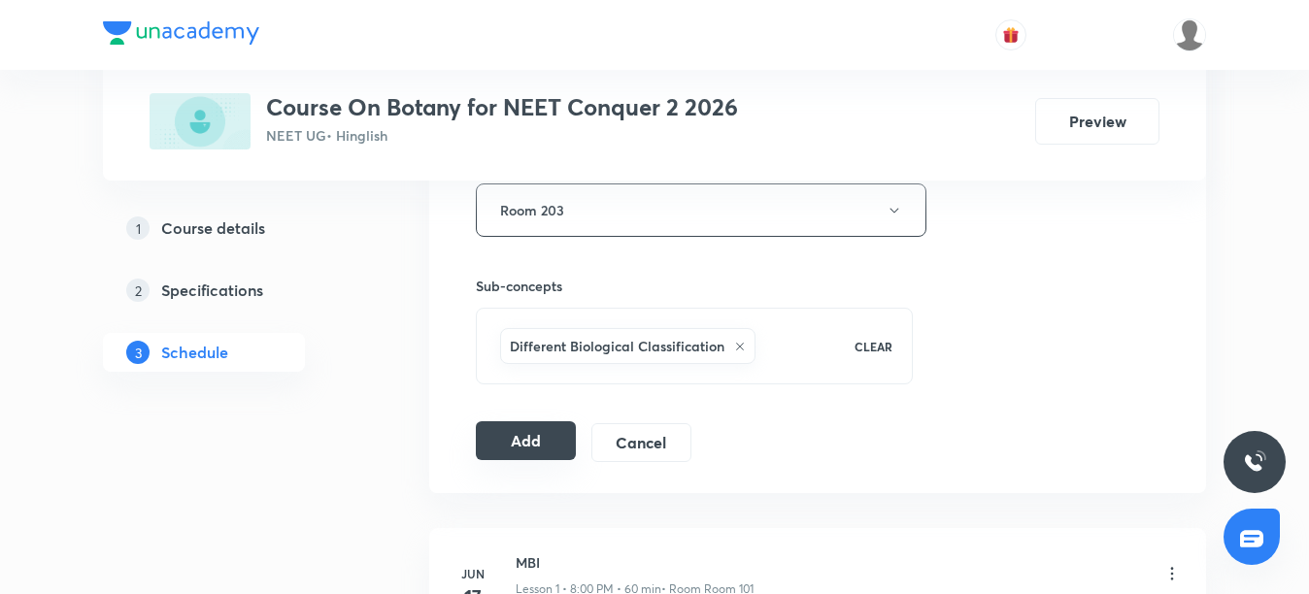
click at [553, 440] on button "Add" at bounding box center [526, 440] width 100 height 39
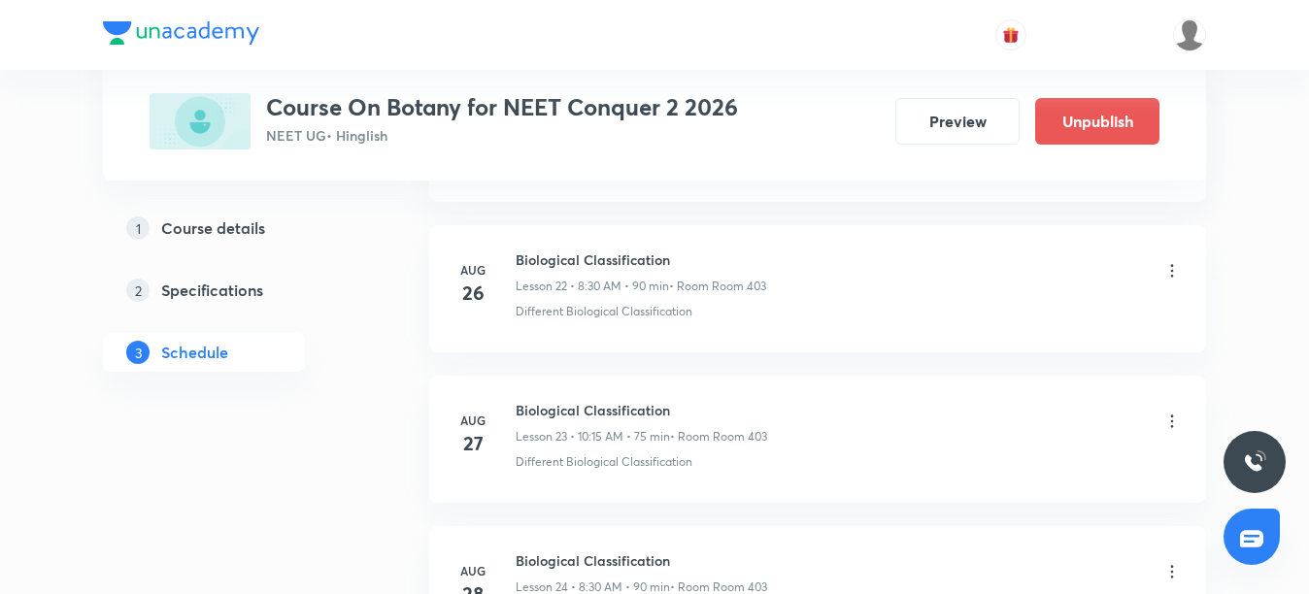
scroll to position [4021, 0]
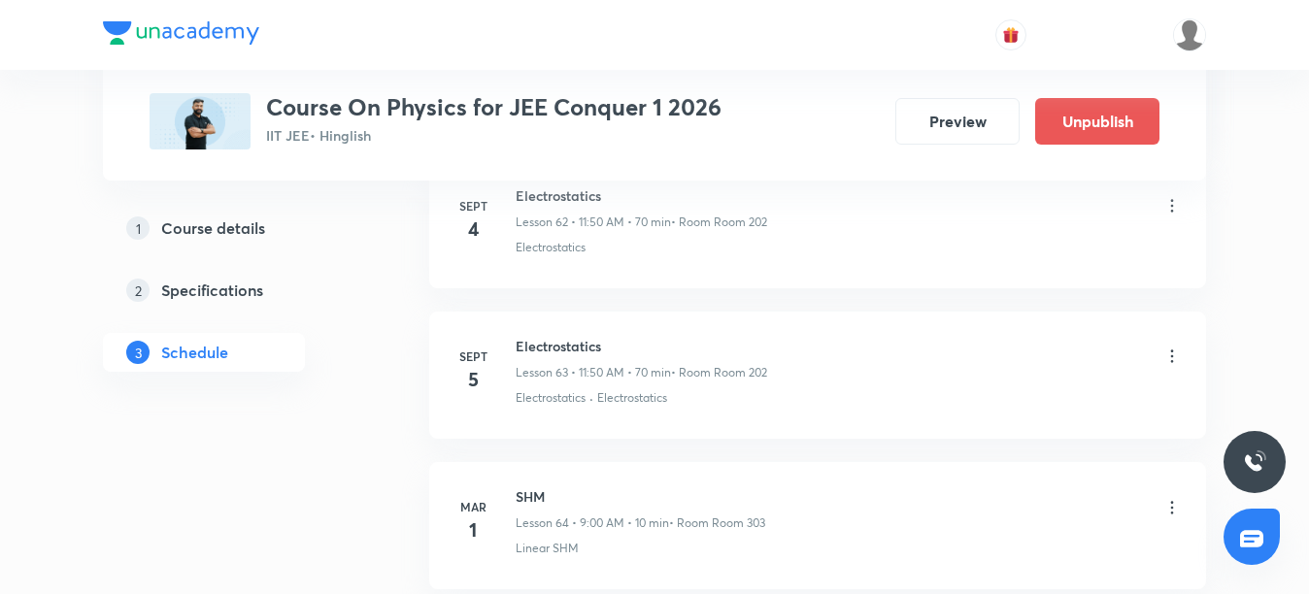
scroll to position [10692, 0]
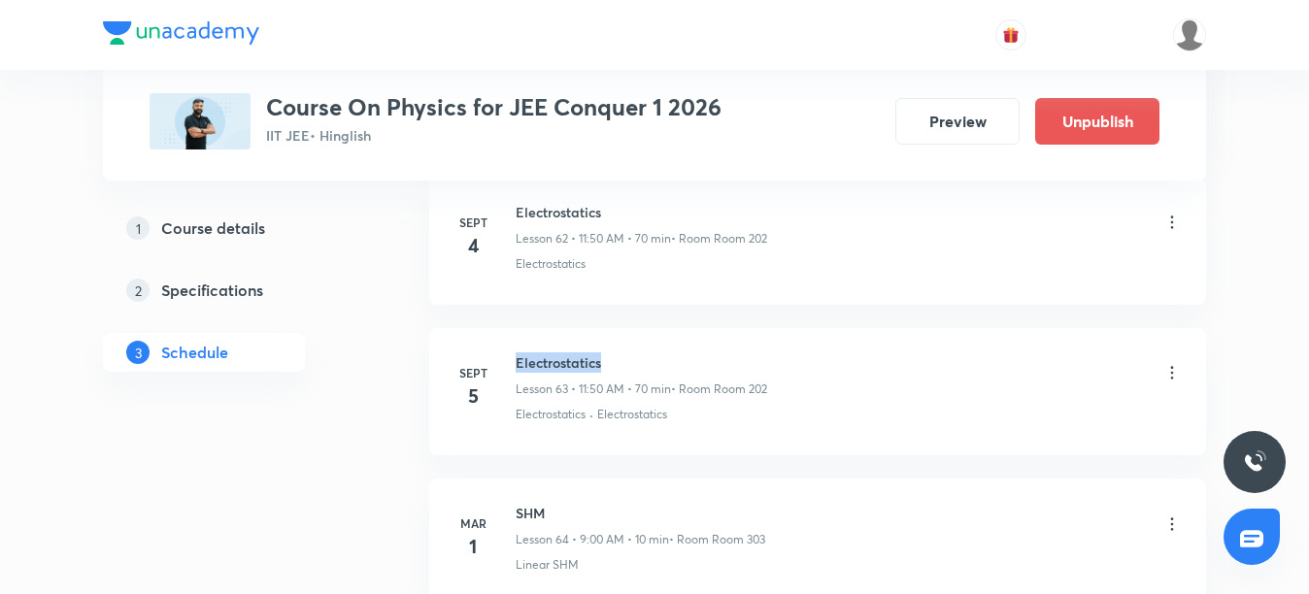
drag, startPoint x: 511, startPoint y: 355, endPoint x: 654, endPoint y: 364, distance: 144.0
click at [654, 364] on div "Sept 5 Electrostatics Lesson 63 • 11:50 AM • 70 min • Room Room 202 Electrostat…" at bounding box center [817, 387] width 728 height 71
click at [462, 431] on li "Sept 5 Electrostatics Lesson 63 • 11:50 AM • 70 min • Room Room 202 Electrostat…" at bounding box center [817, 391] width 777 height 127
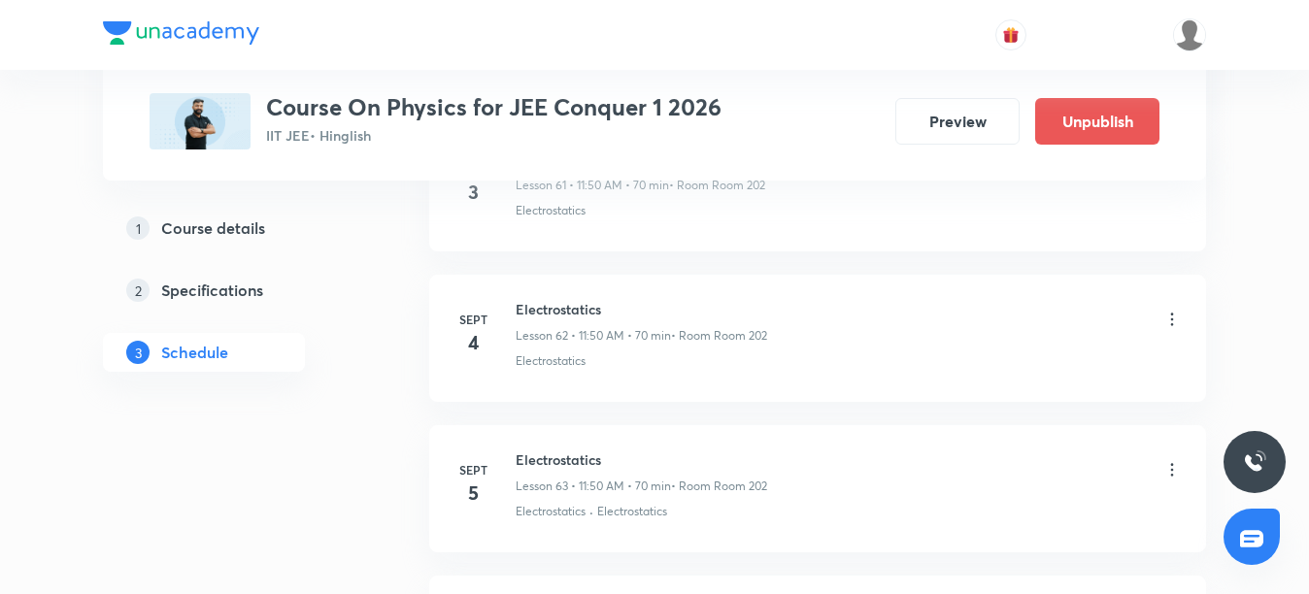
click at [1170, 319] on icon at bounding box center [1171, 319] width 19 height 19
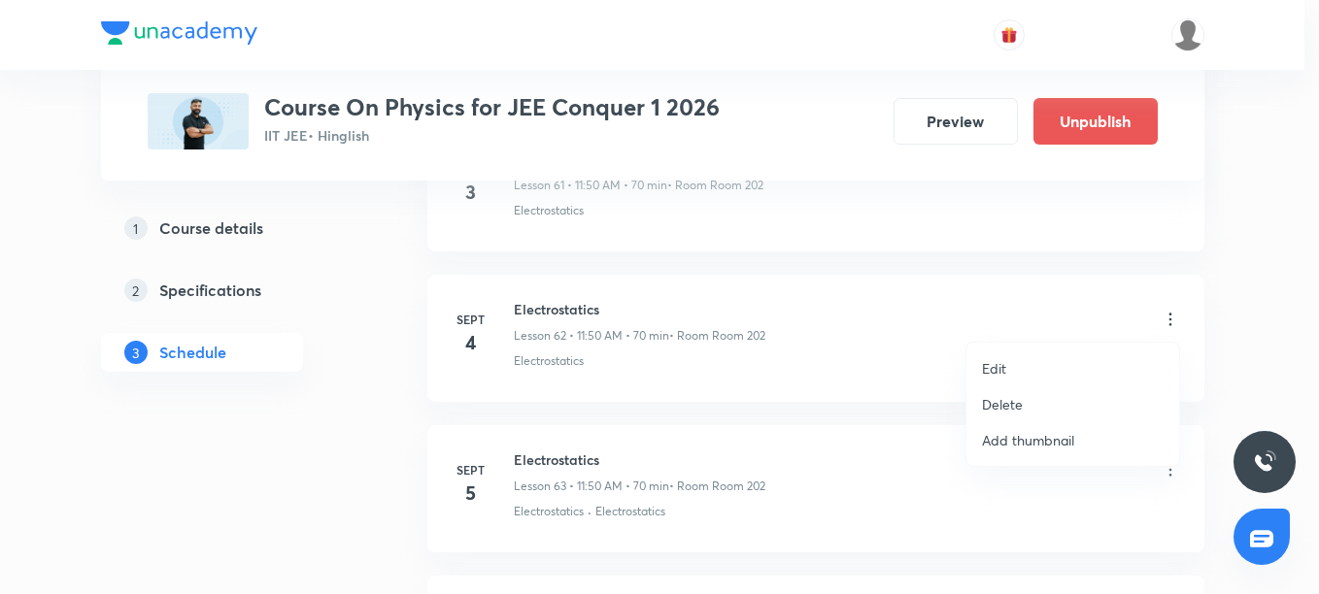
click at [1007, 362] on li "Edit" at bounding box center [1072, 369] width 213 height 36
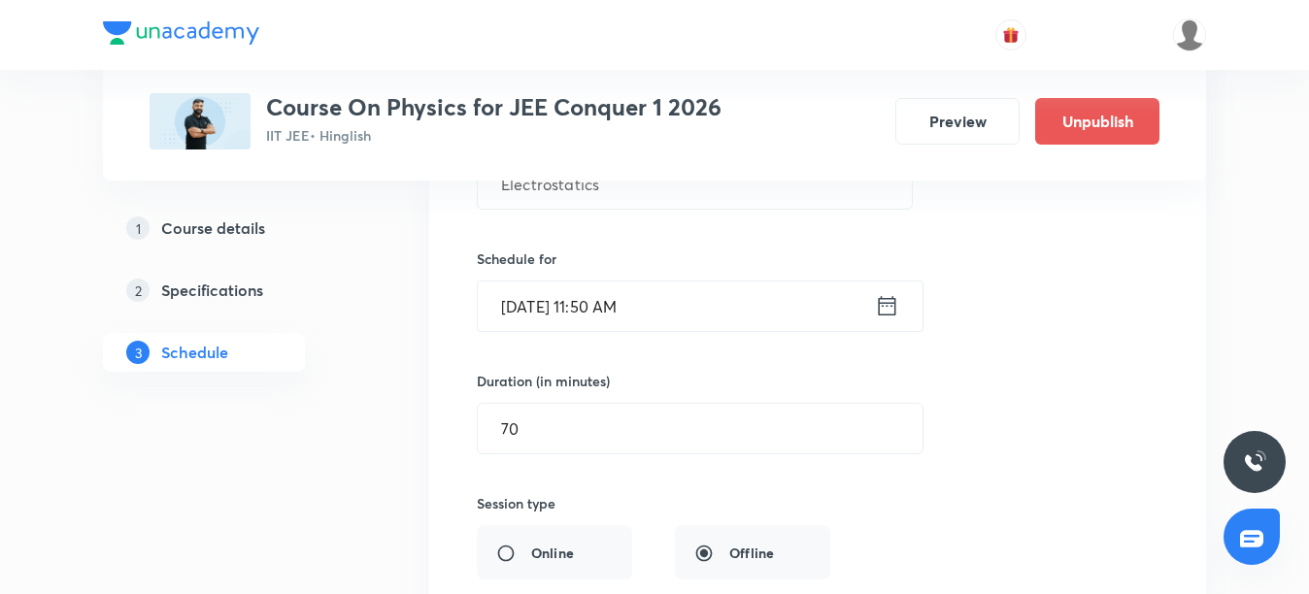
scroll to position [9818, 0]
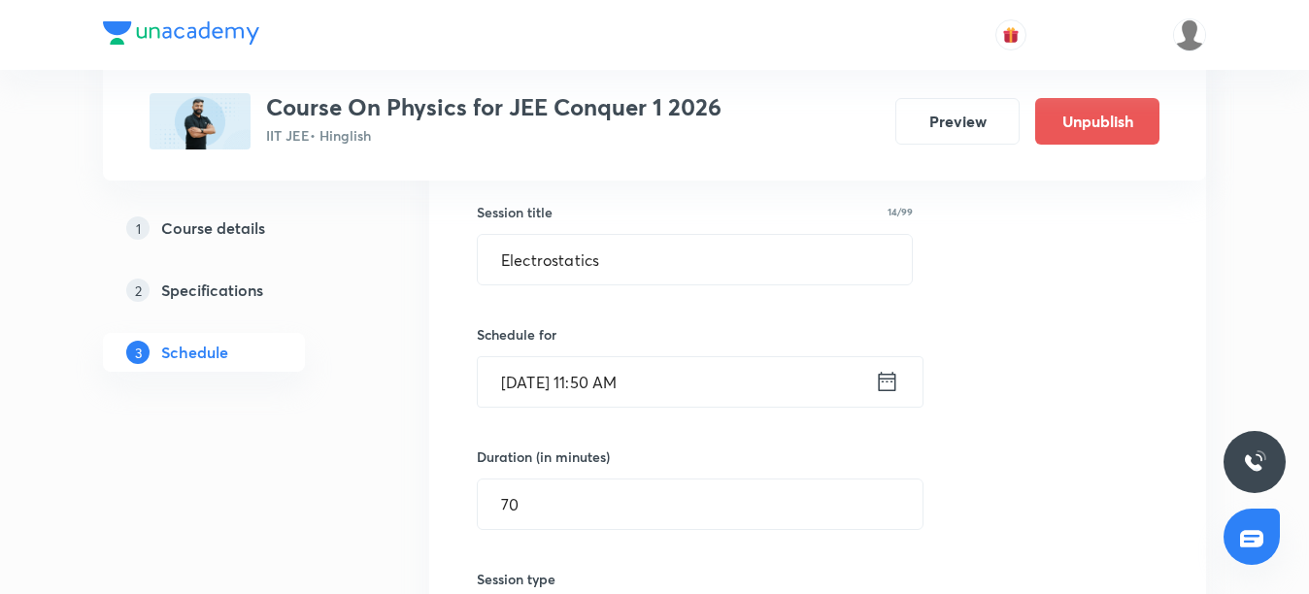
click at [890, 384] on icon at bounding box center [887, 381] width 24 height 27
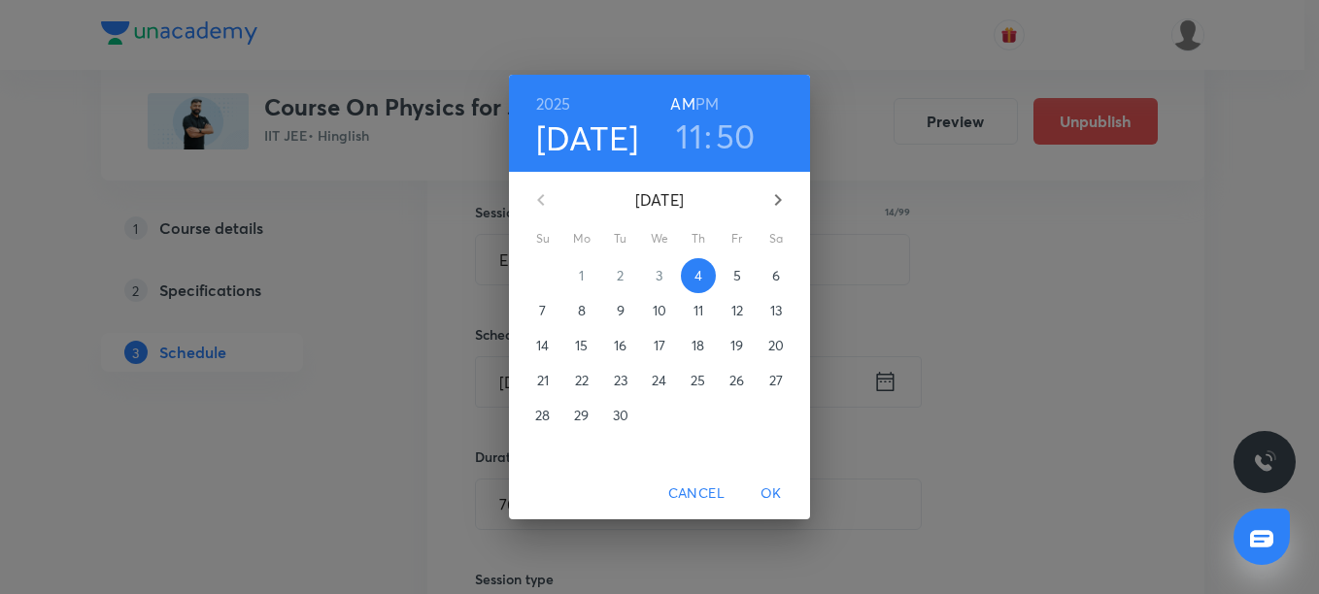
click at [681, 135] on h3 "11" at bounding box center [689, 136] width 26 height 41
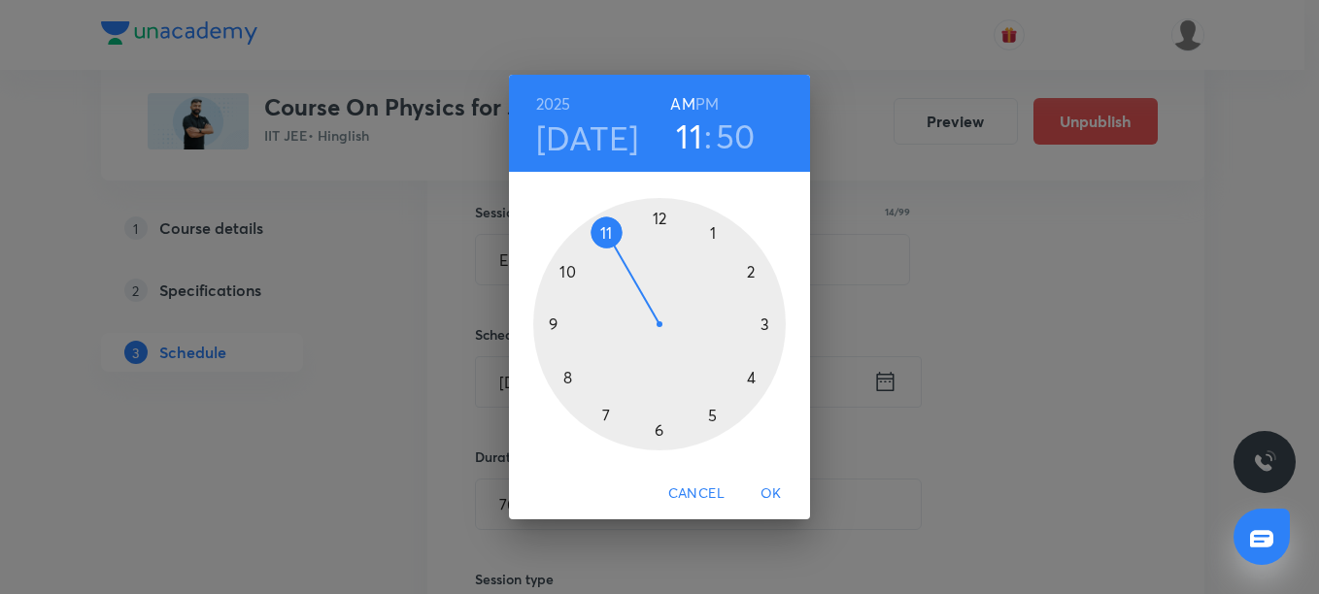
click at [572, 280] on div at bounding box center [659, 324] width 252 height 252
click at [657, 431] on div at bounding box center [659, 324] width 252 height 252
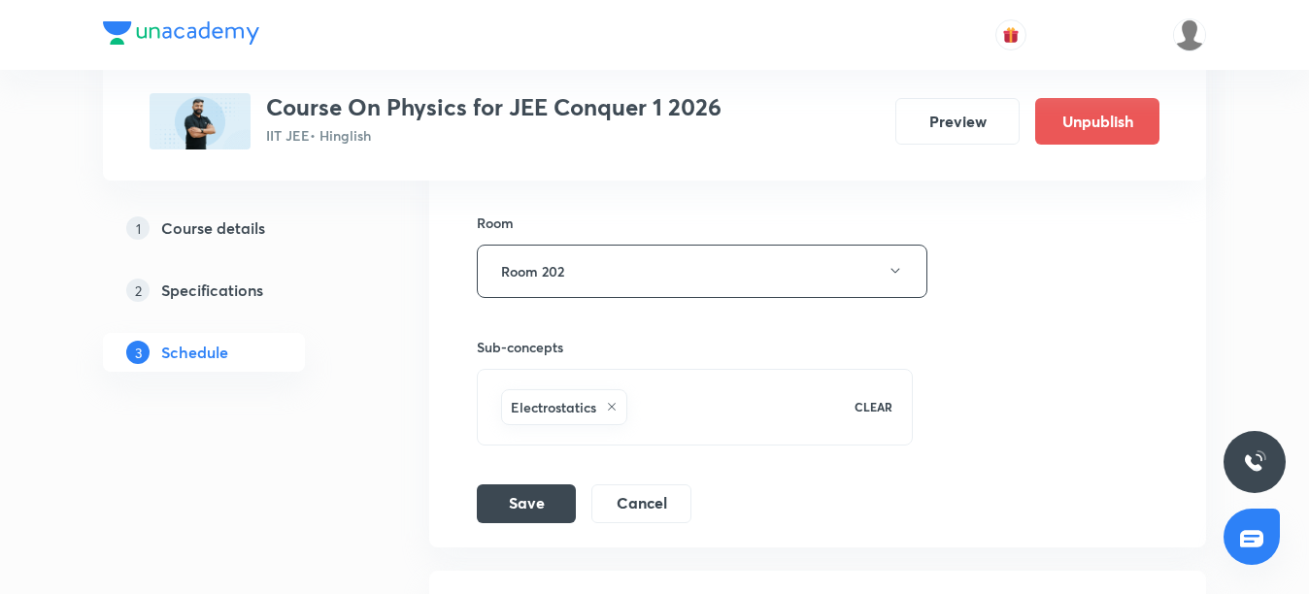
scroll to position [10401, 0]
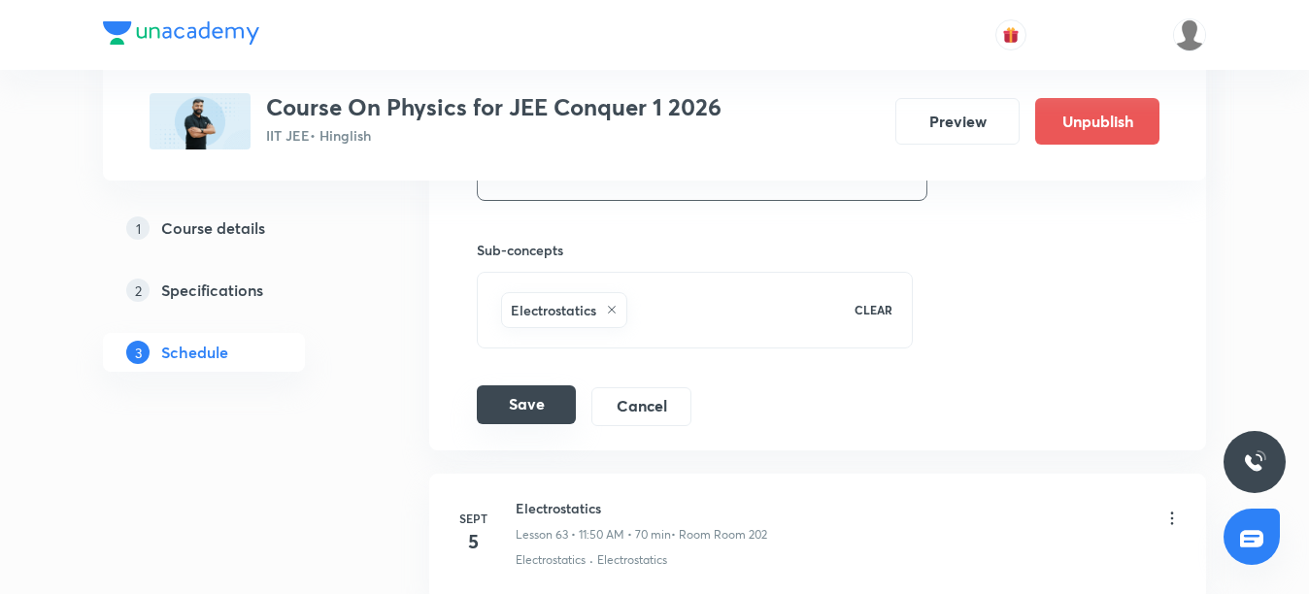
click at [521, 399] on button "Save" at bounding box center [526, 404] width 99 height 39
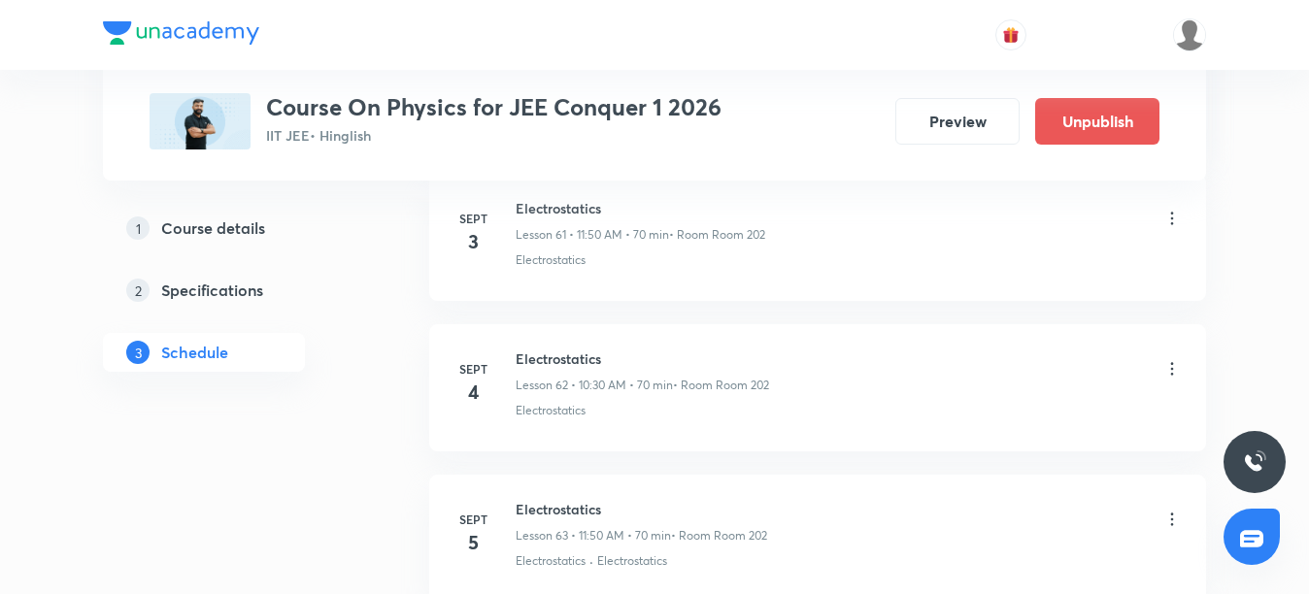
scroll to position [9605, 0]
